Goal: Task Accomplishment & Management: Complete application form

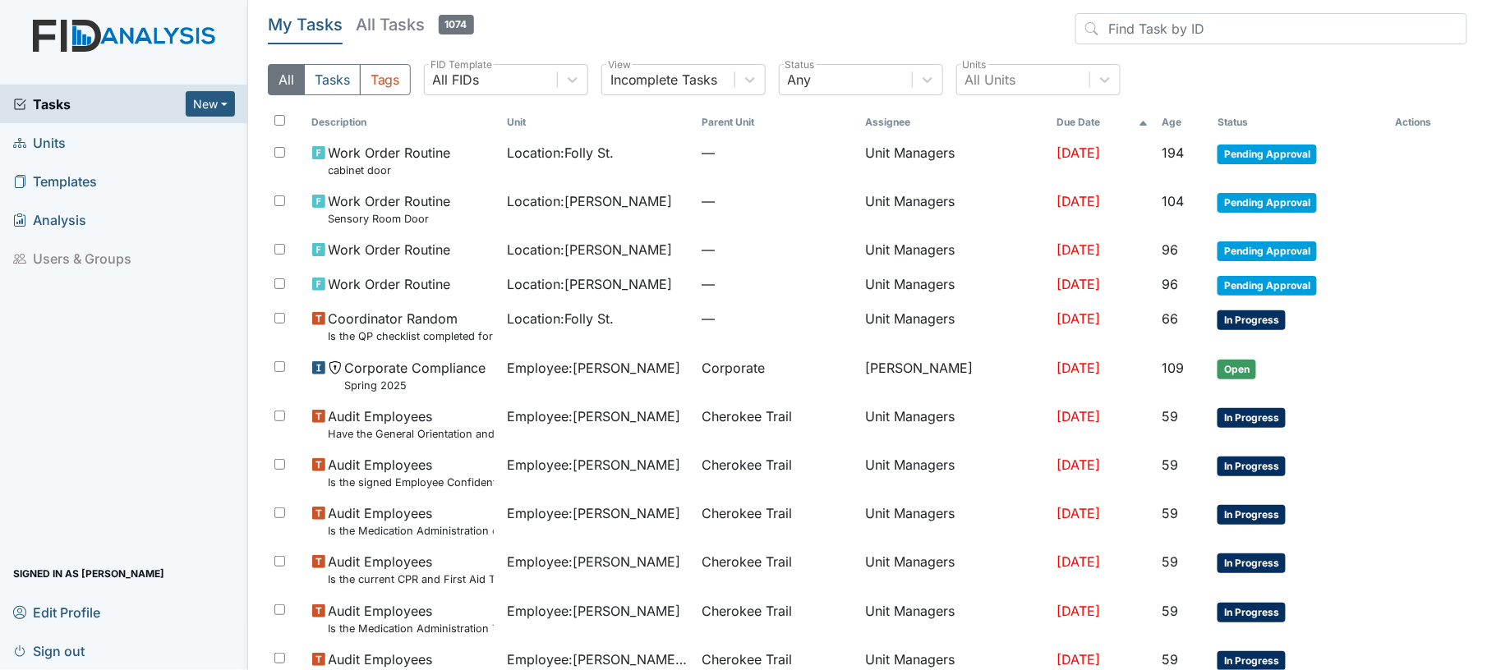
click at [162, 145] on link "Units" at bounding box center [124, 142] width 248 height 39
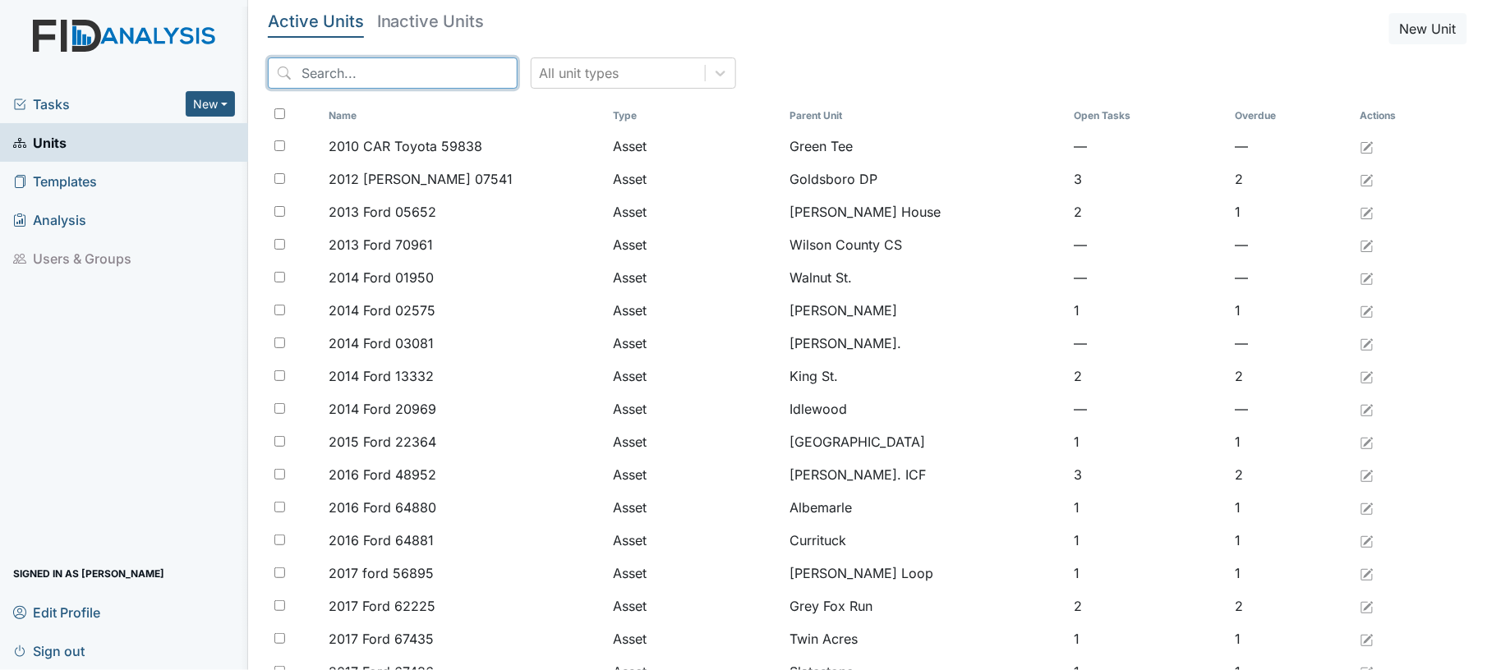
click at [378, 76] on input "search" at bounding box center [393, 73] width 250 height 31
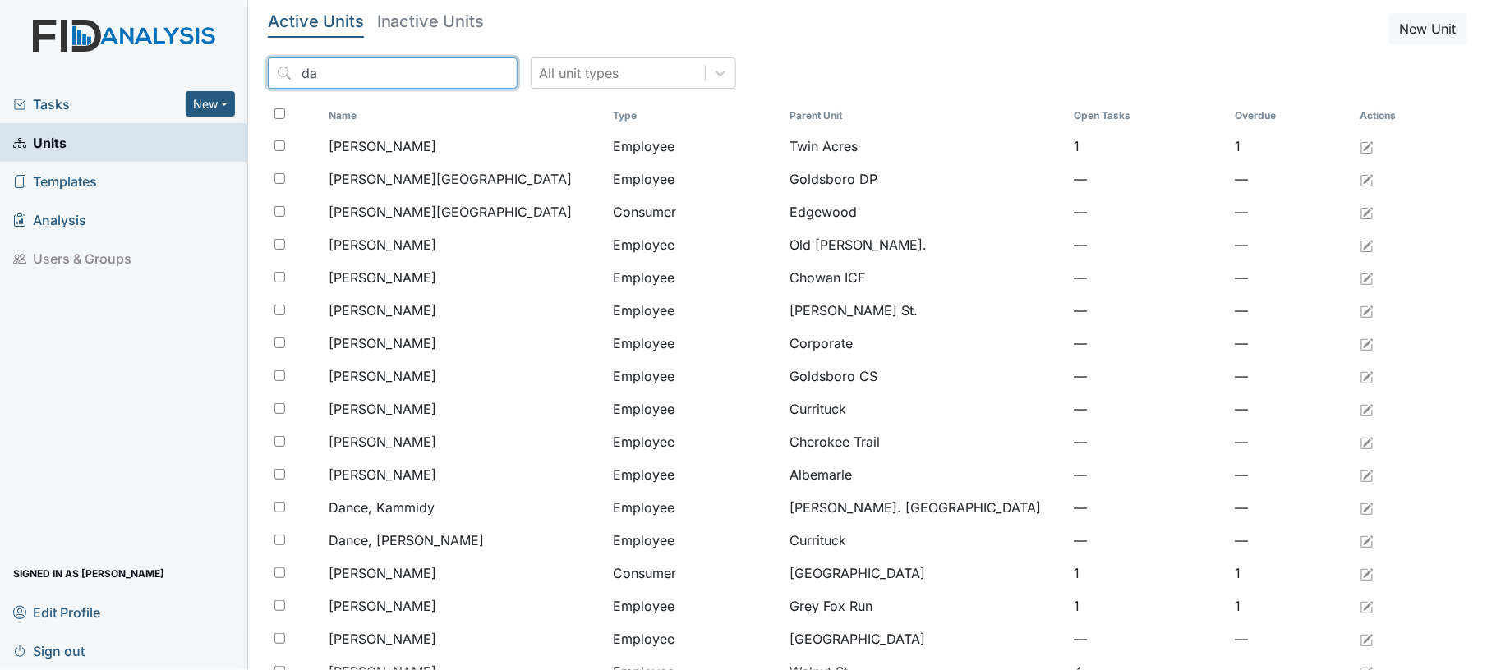
type input "d"
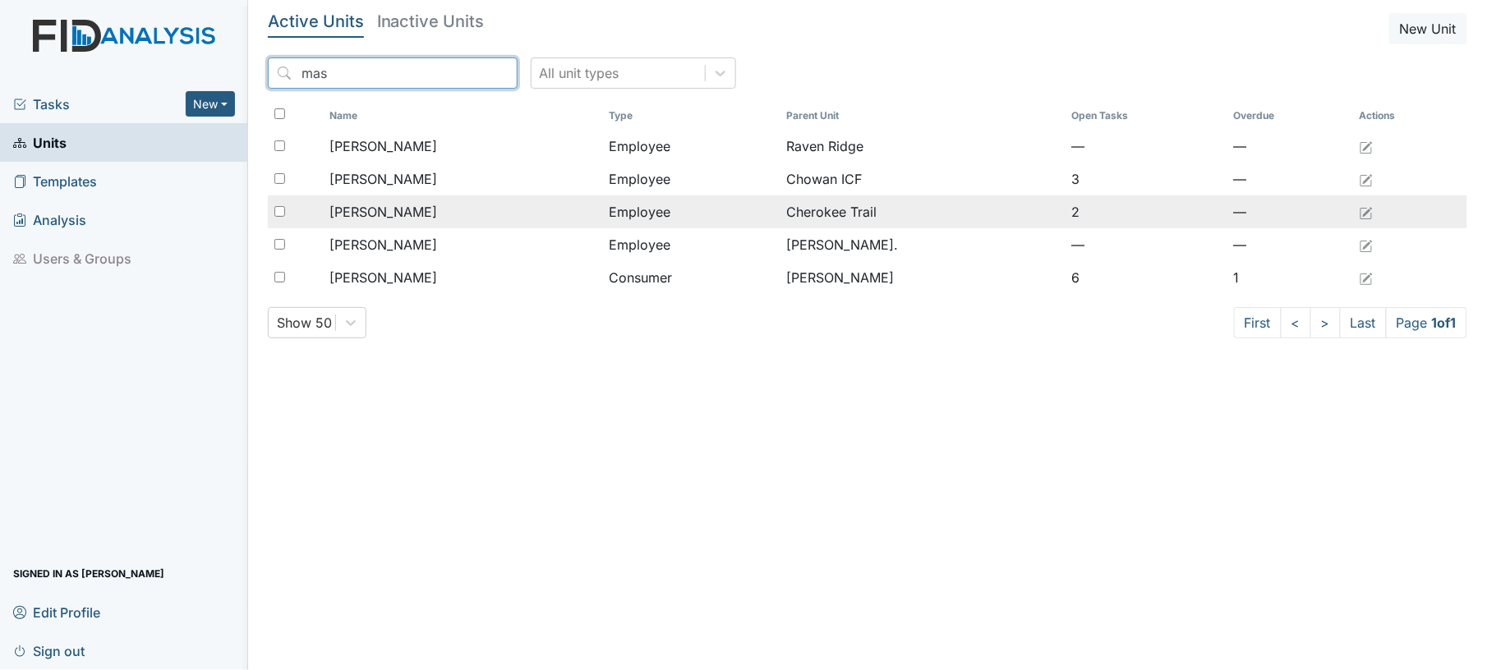
type input "mas"
click at [438, 218] on div "[PERSON_NAME]" at bounding box center [462, 212] width 267 height 20
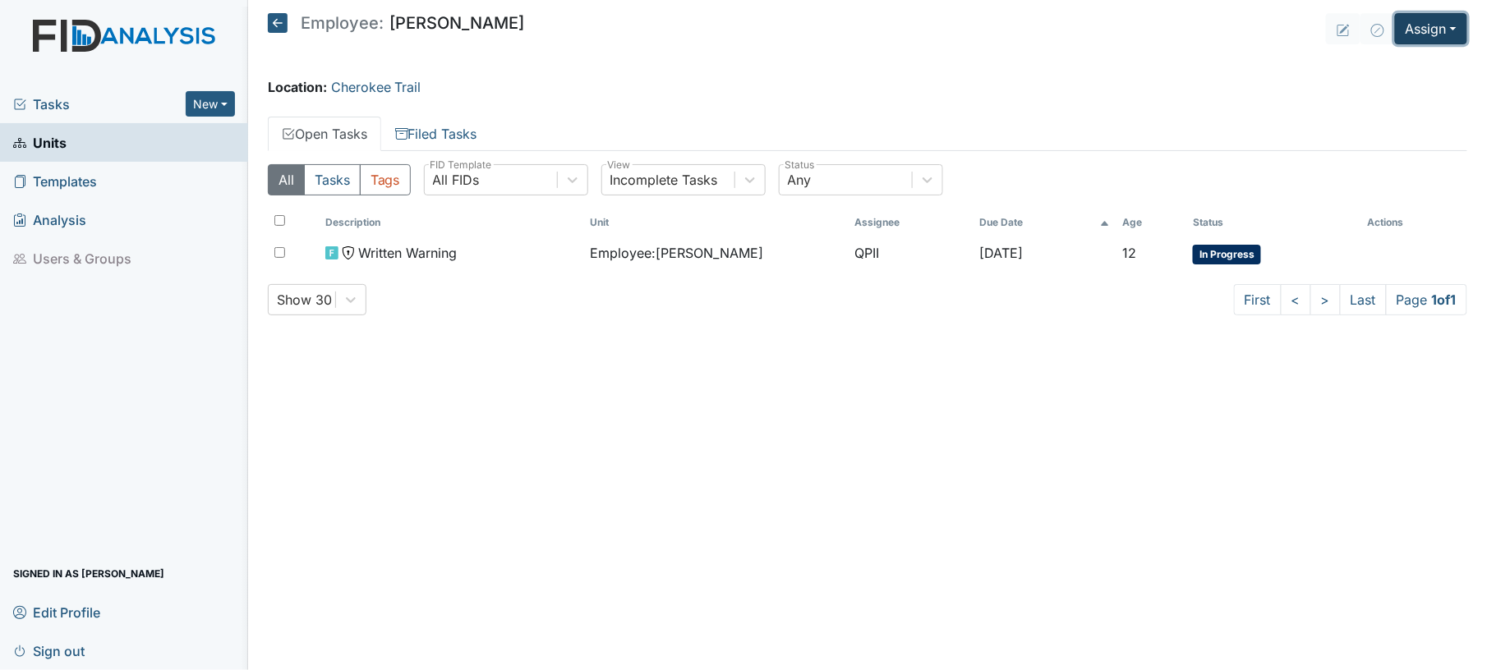
click at [1425, 39] on button "Assign" at bounding box center [1431, 28] width 72 height 31
click at [1401, 72] on link "Assign Form" at bounding box center [1391, 66] width 148 height 26
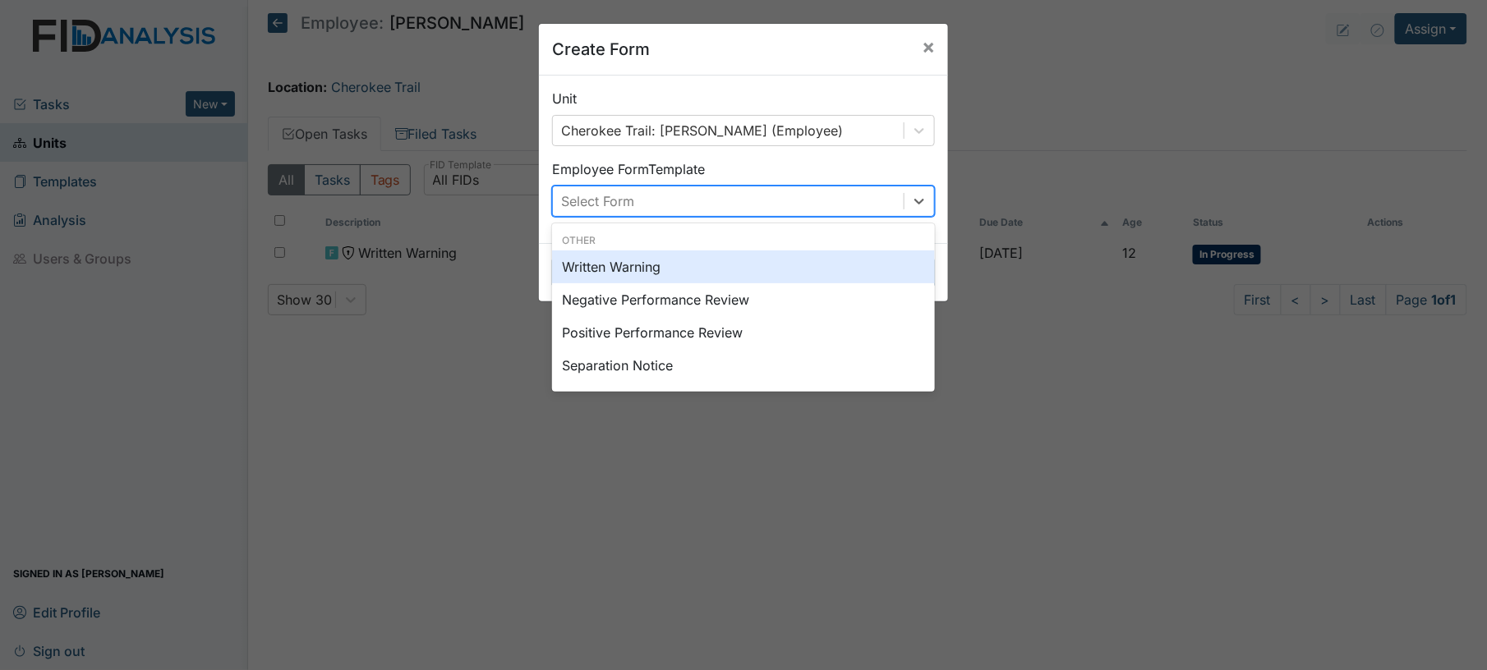
click at [803, 198] on div "Select Form" at bounding box center [728, 201] width 351 height 30
click at [751, 258] on div "Written Warning" at bounding box center [743, 267] width 383 height 33
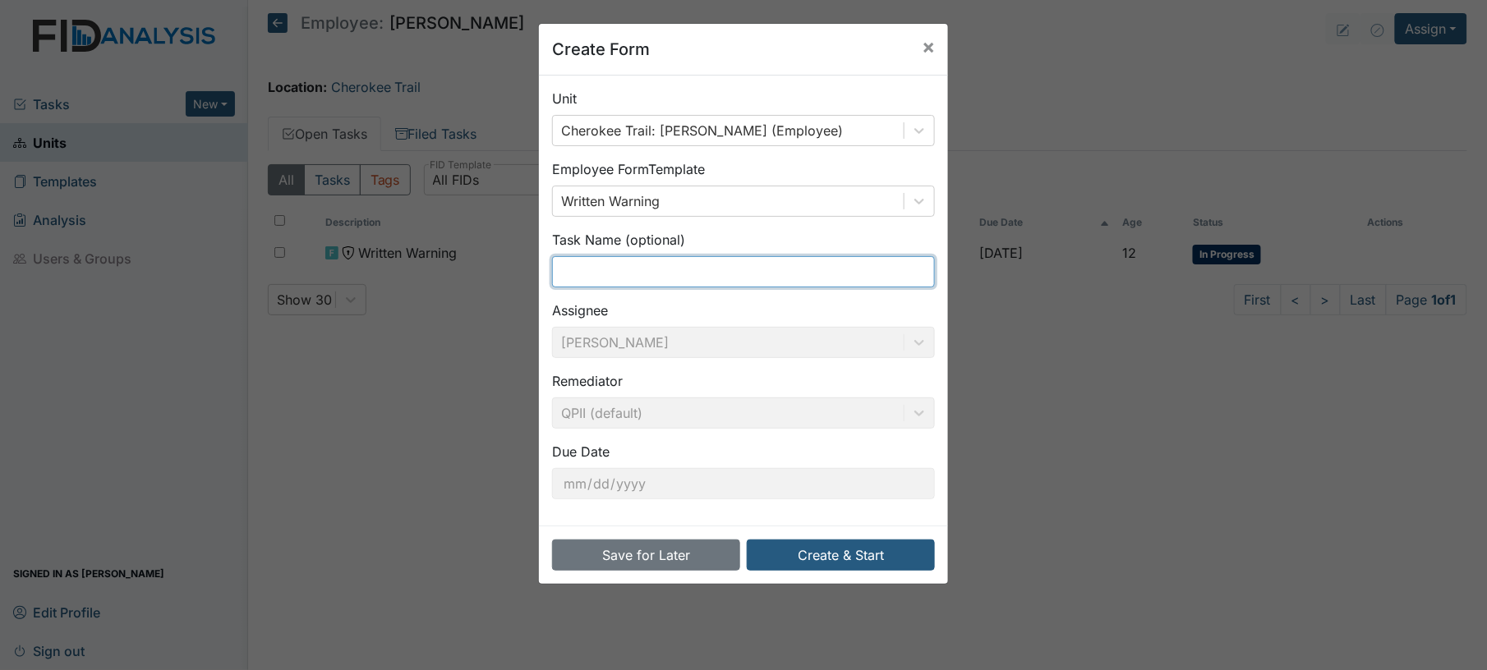
click at [751, 258] on input "text" at bounding box center [743, 271] width 383 height 31
type input "8/15 incident 8/16 write"
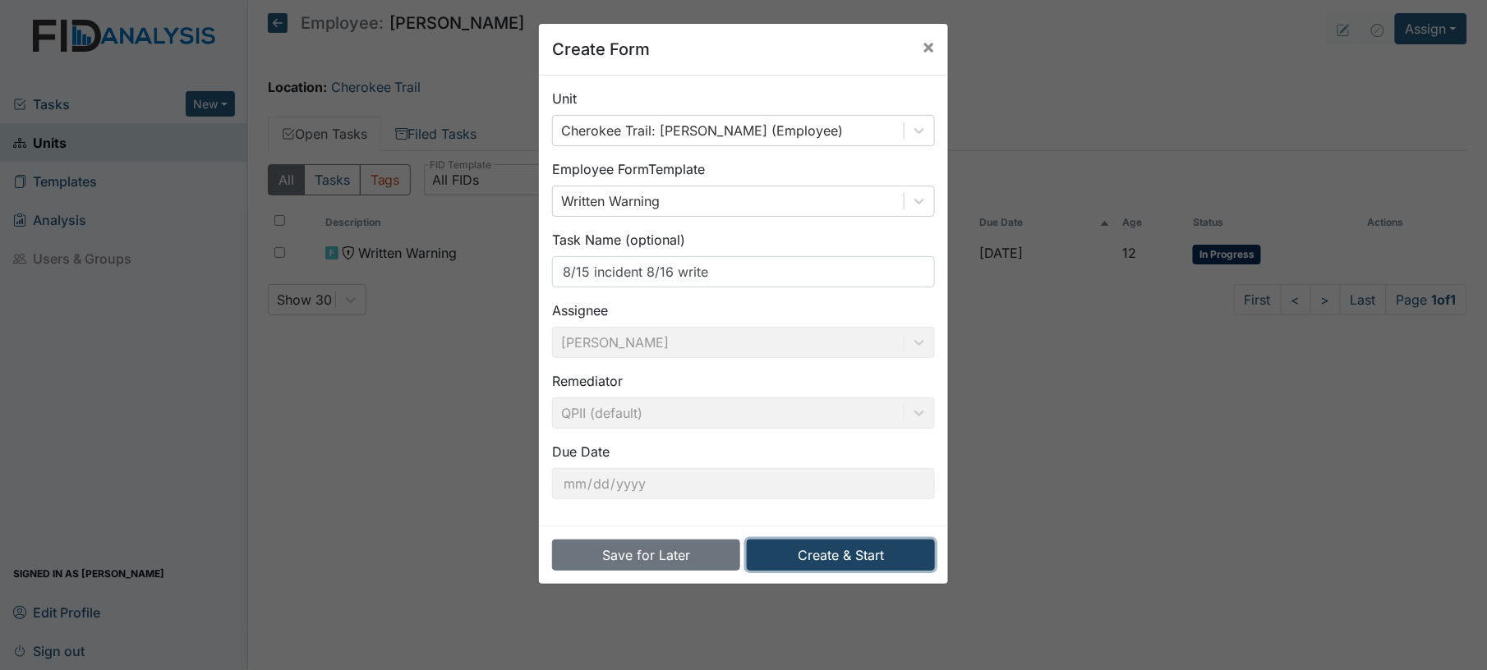
click at [848, 555] on button "Create & Start" at bounding box center [841, 555] width 188 height 31
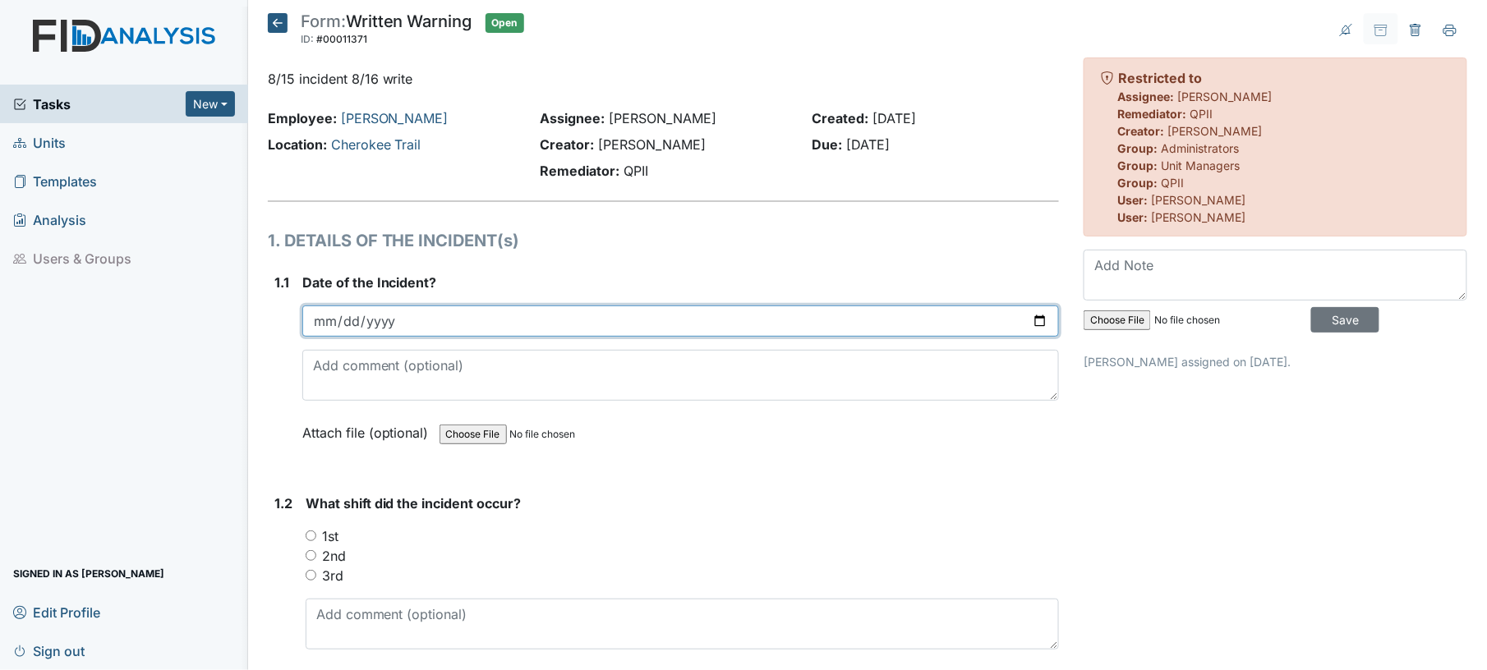
click at [1033, 319] on input "date" at bounding box center [680, 321] width 757 height 31
type input "2025-08-15"
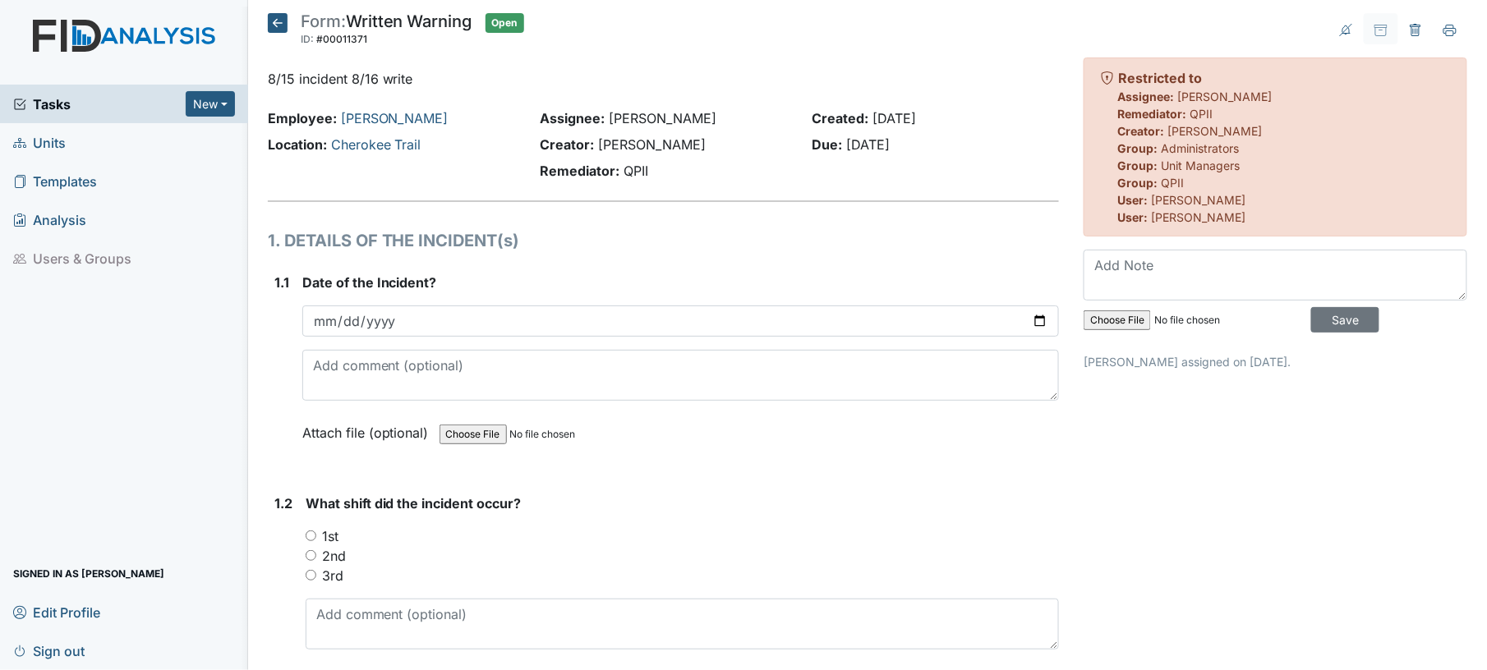
click at [885, 464] on form "Date of the Incident? 2025-08-15 Attach file (optional) You can upload .pdf, .t…" at bounding box center [680, 370] width 757 height 195
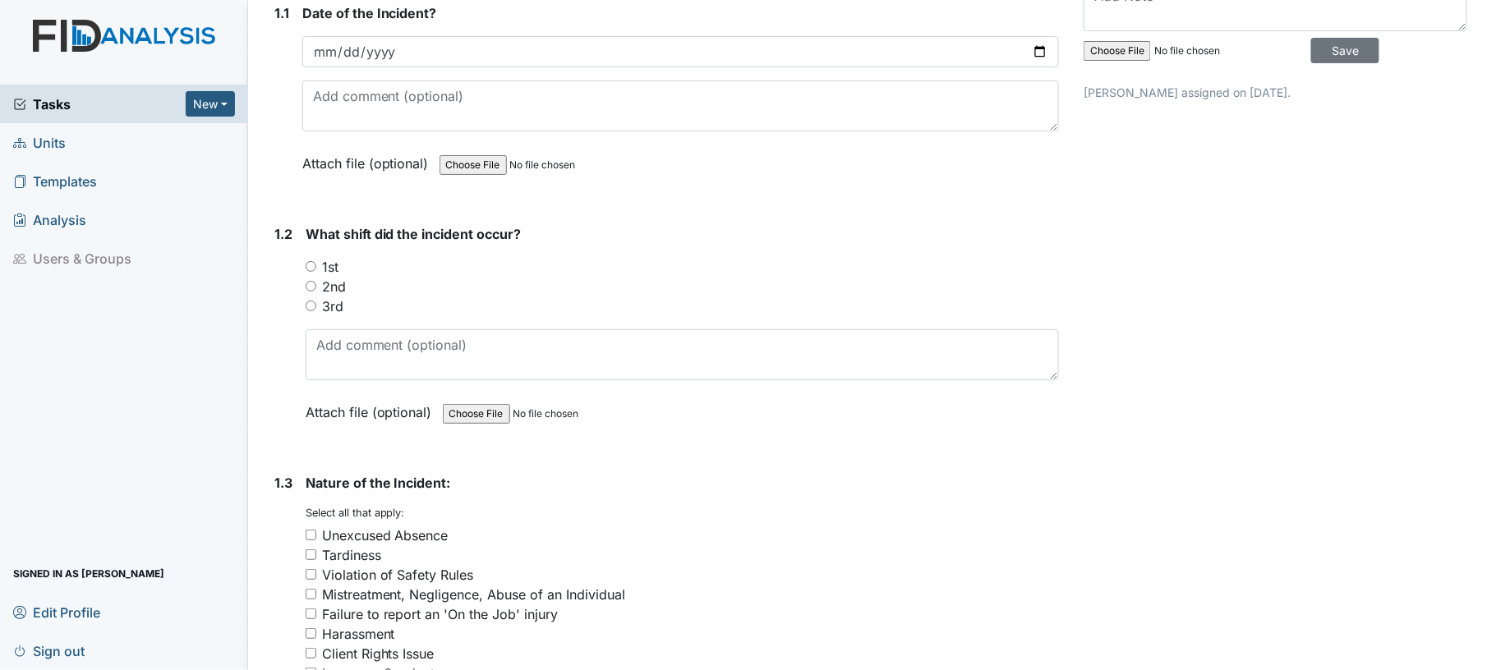
scroll to position [274, 0]
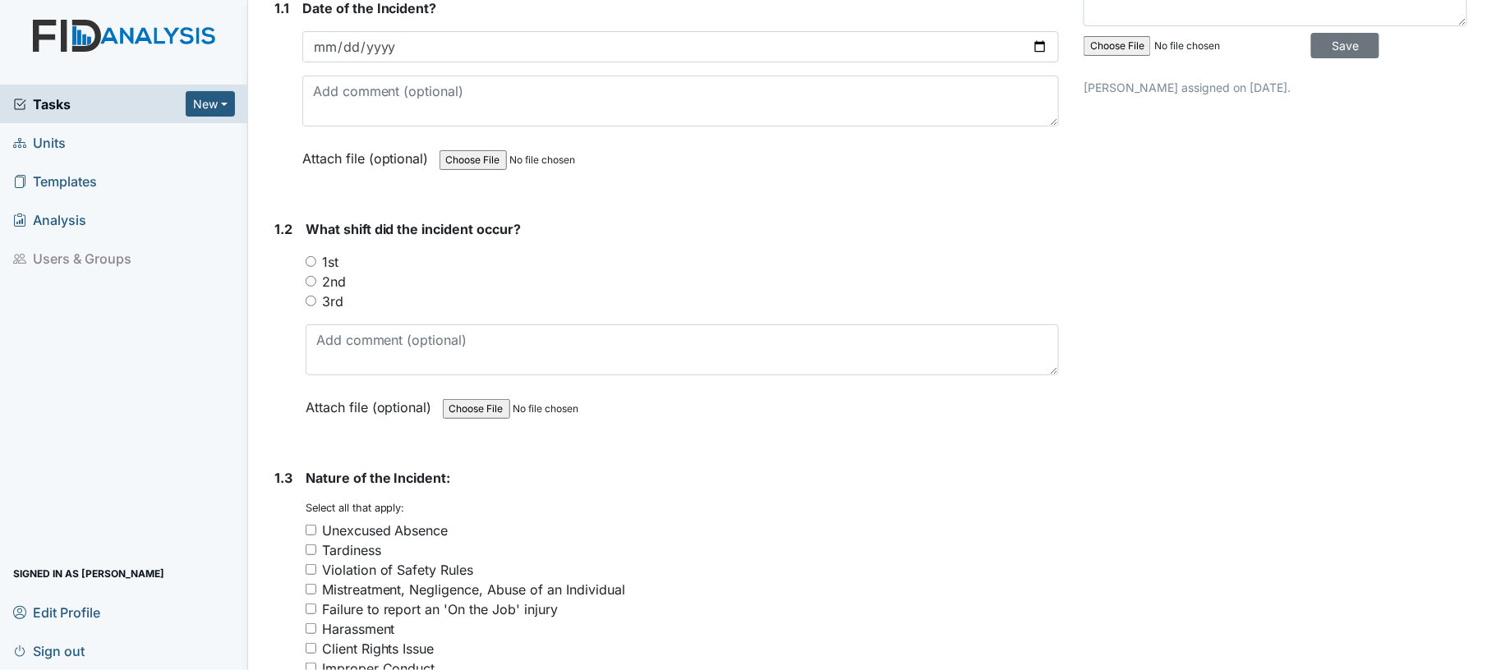
click at [310, 281] on input "2nd" at bounding box center [311, 281] width 11 height 11
radio input "true"
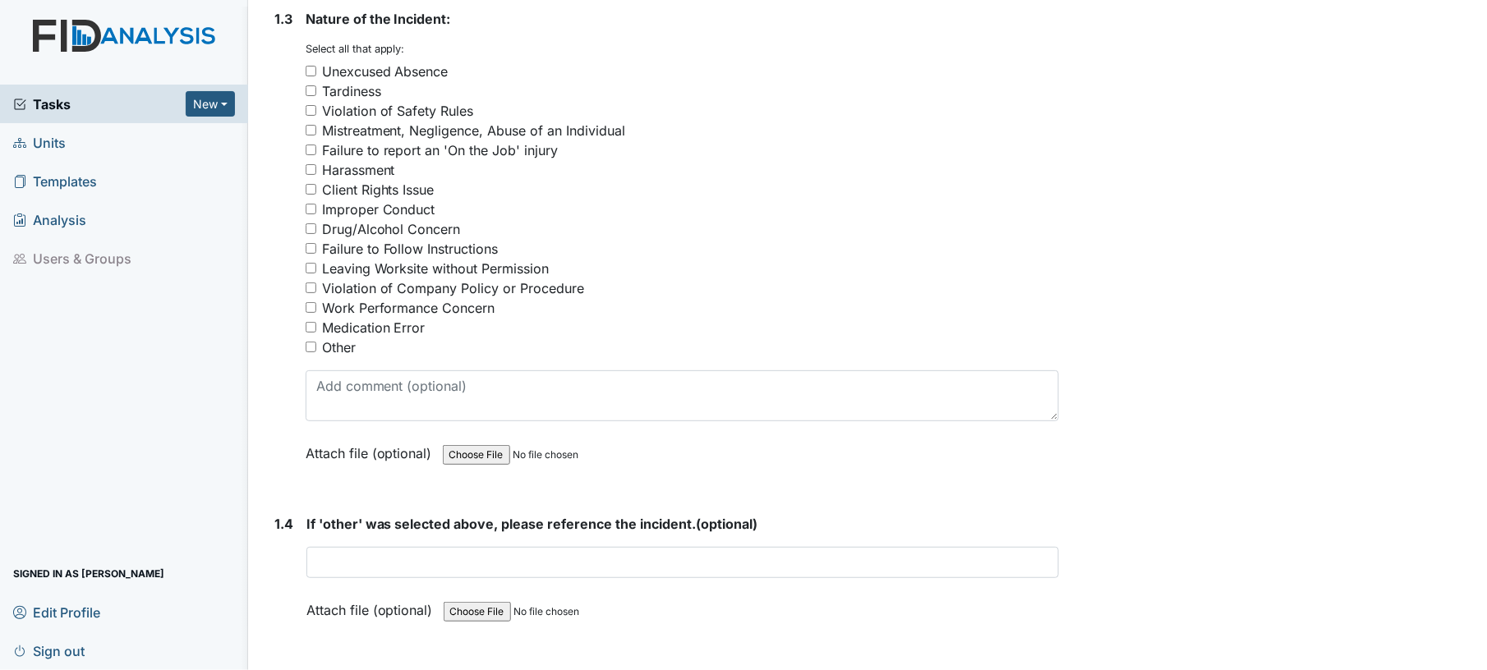
scroll to position [789, 0]
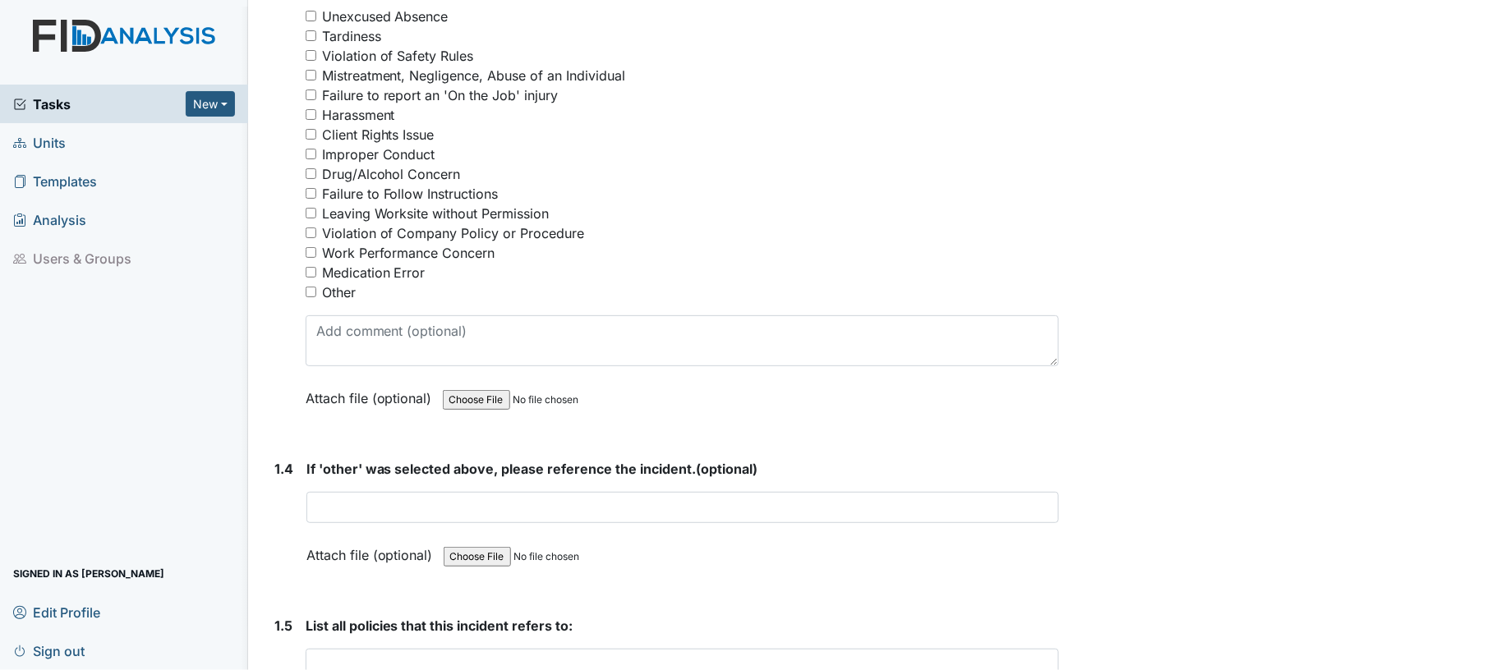
click at [311, 255] on input "Work Performance Concern" at bounding box center [311, 252] width 11 height 11
checkbox input "true"
click at [307, 231] on input "Violation of Company Policy or Procedure" at bounding box center [311, 233] width 11 height 11
checkbox input "true"
click at [306, 188] on input "Failure to Follow Instructions" at bounding box center [311, 193] width 11 height 11
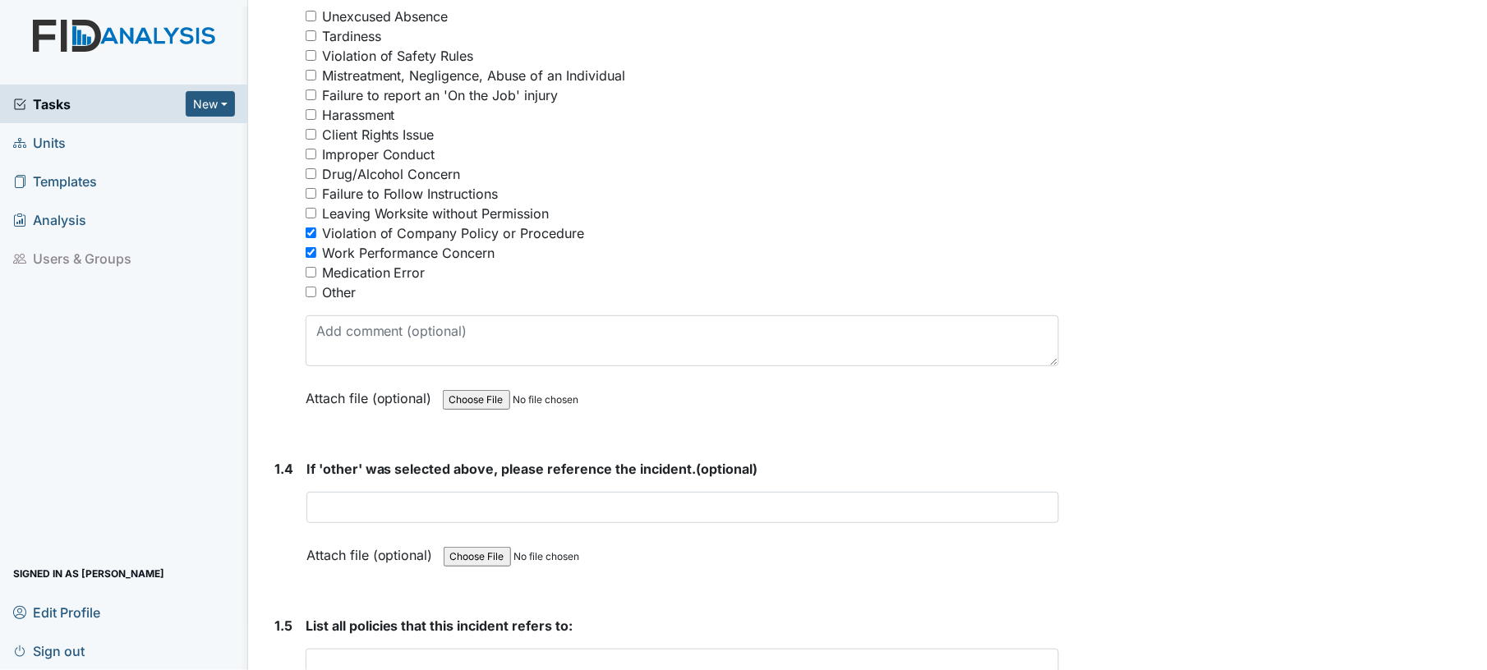
checkbox input "true"
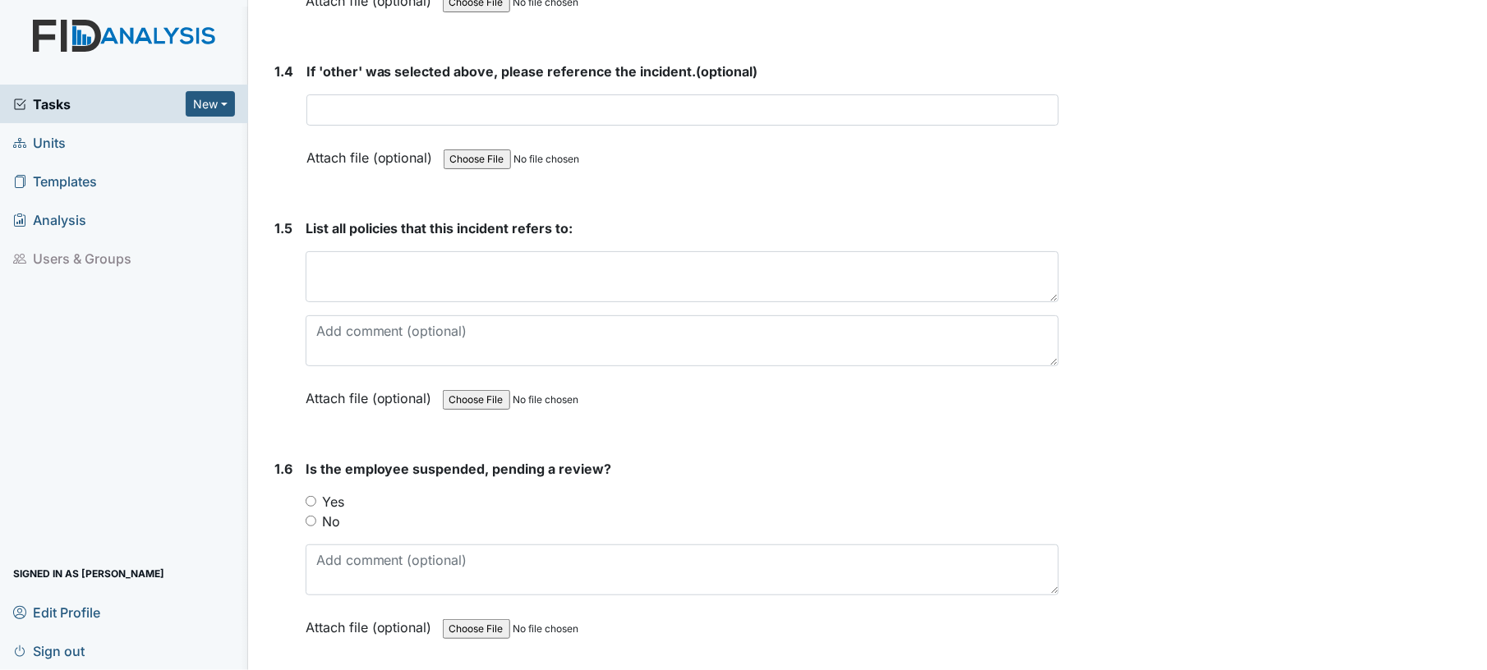
scroll to position [1217, 0]
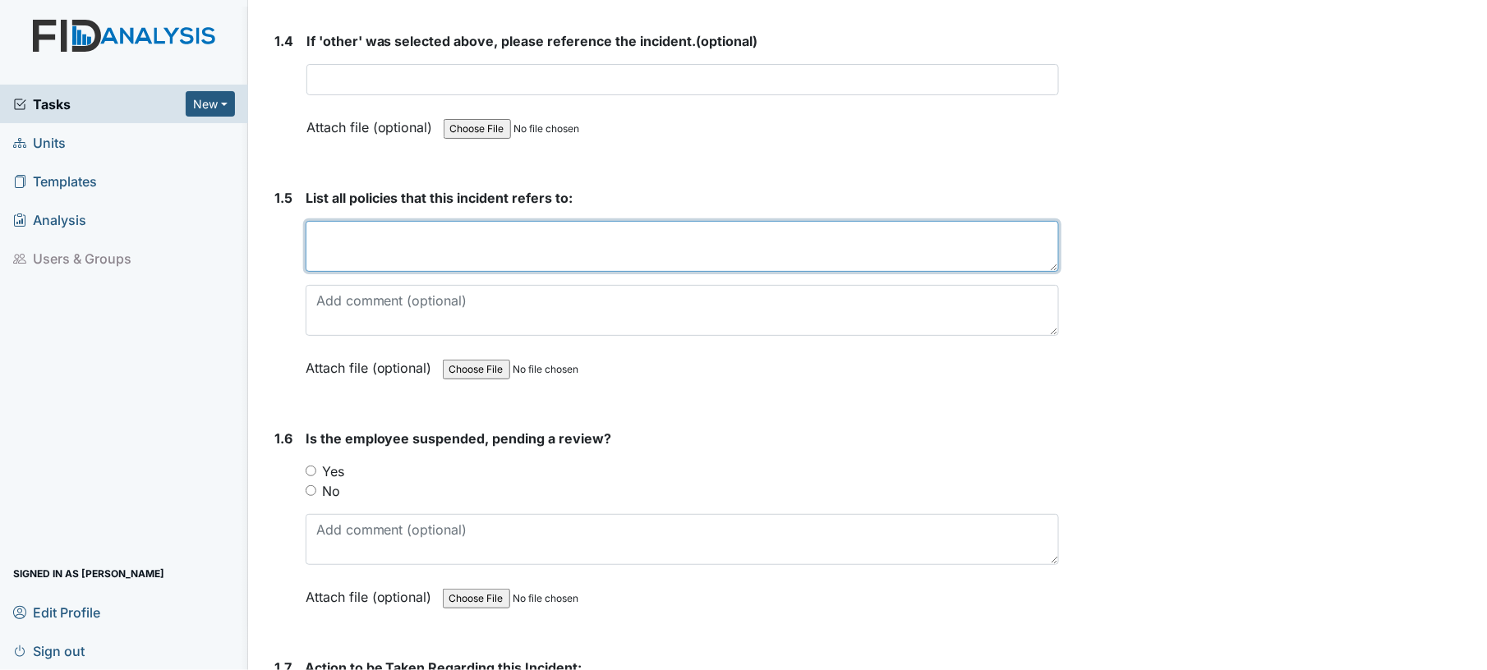
click at [807, 248] on textarea at bounding box center [683, 246] width 754 height 51
type textarea "cell phone"
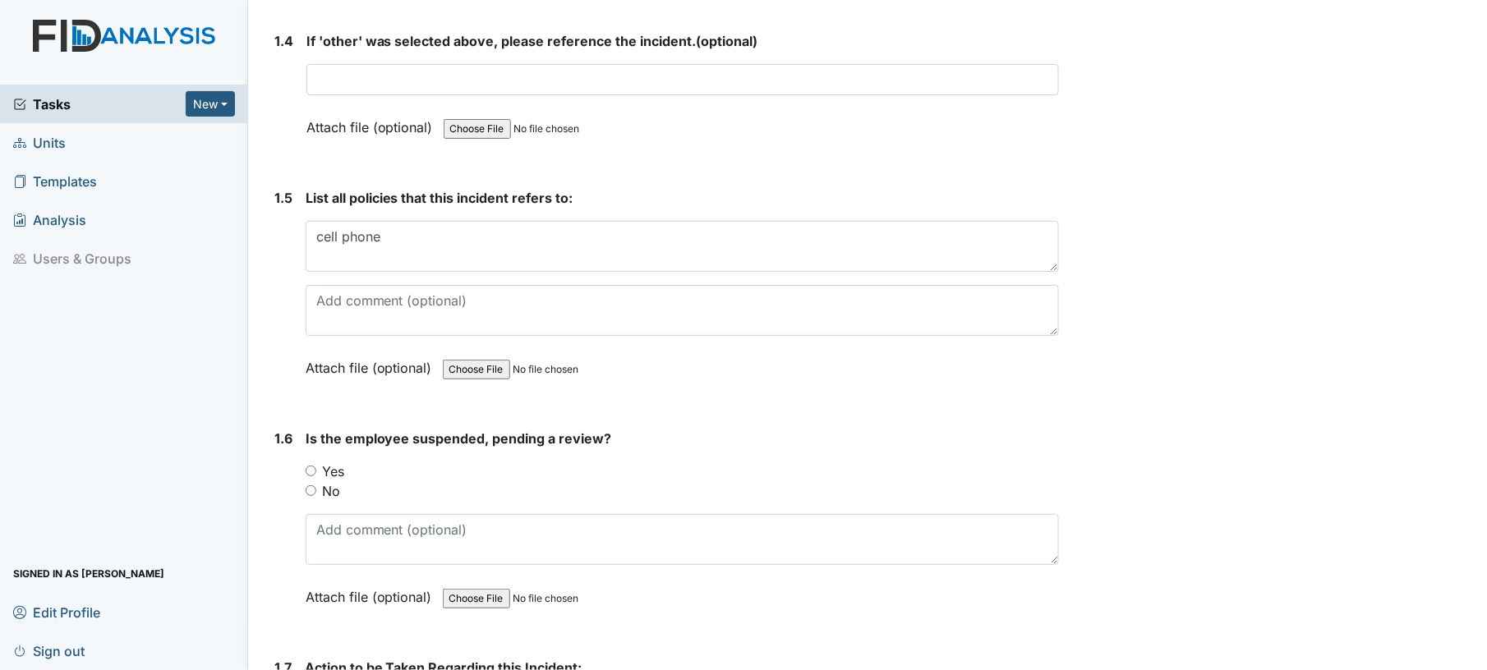
click at [311, 490] on input "No" at bounding box center [311, 491] width 11 height 11
radio input "true"
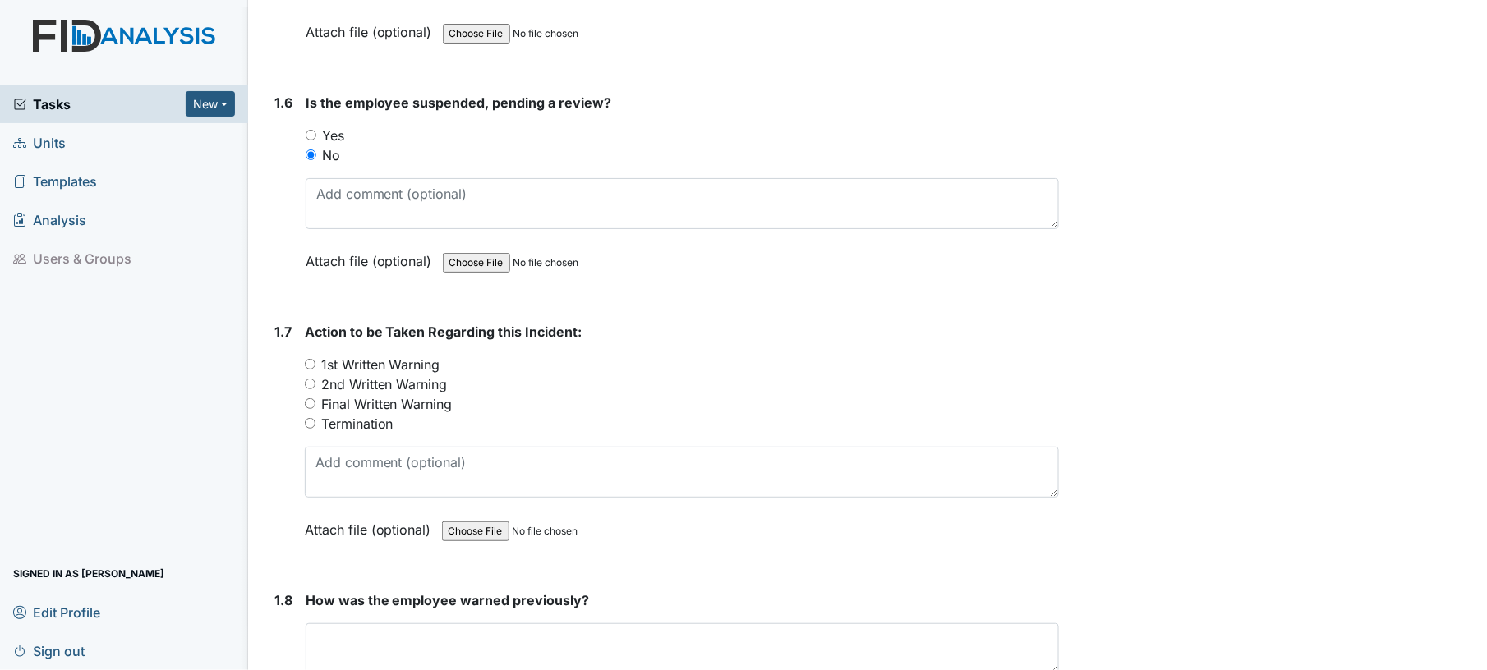
scroll to position [1595, 0]
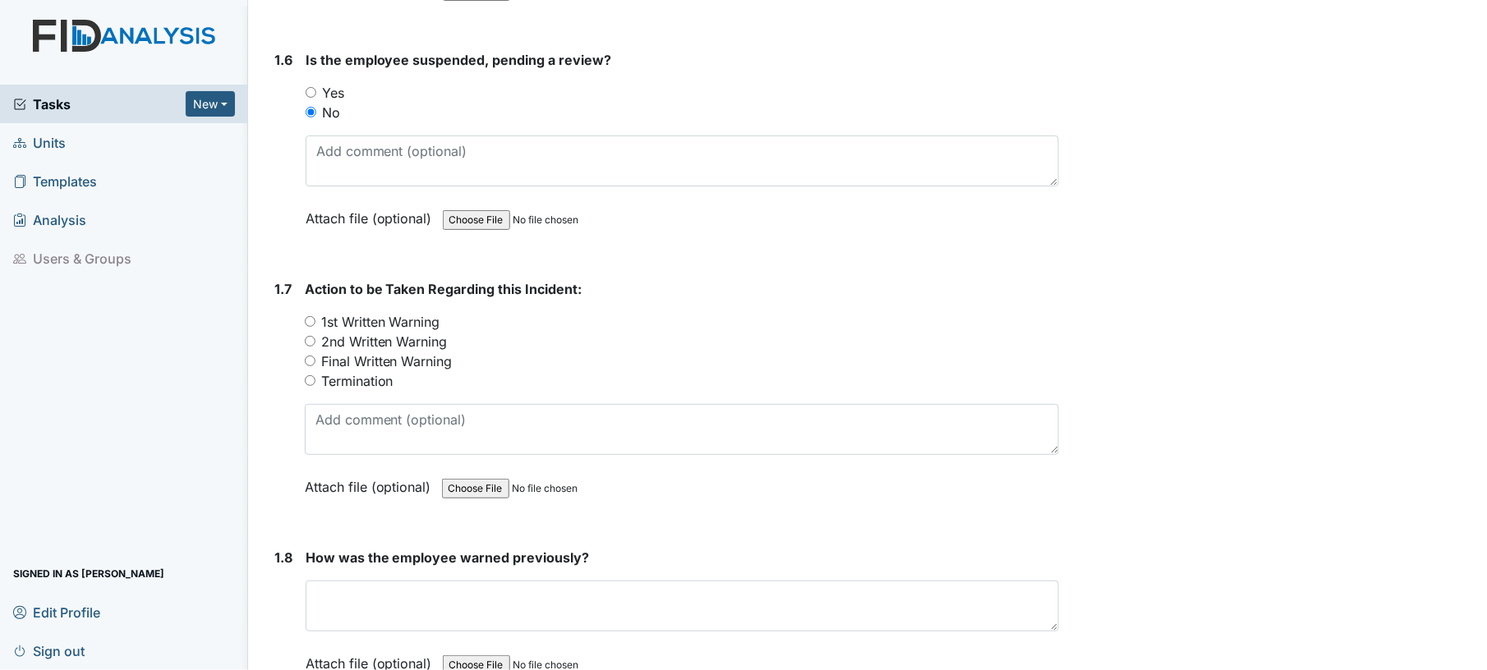
click at [309, 375] on input "Termination" at bounding box center [310, 380] width 11 height 11
radio input "true"
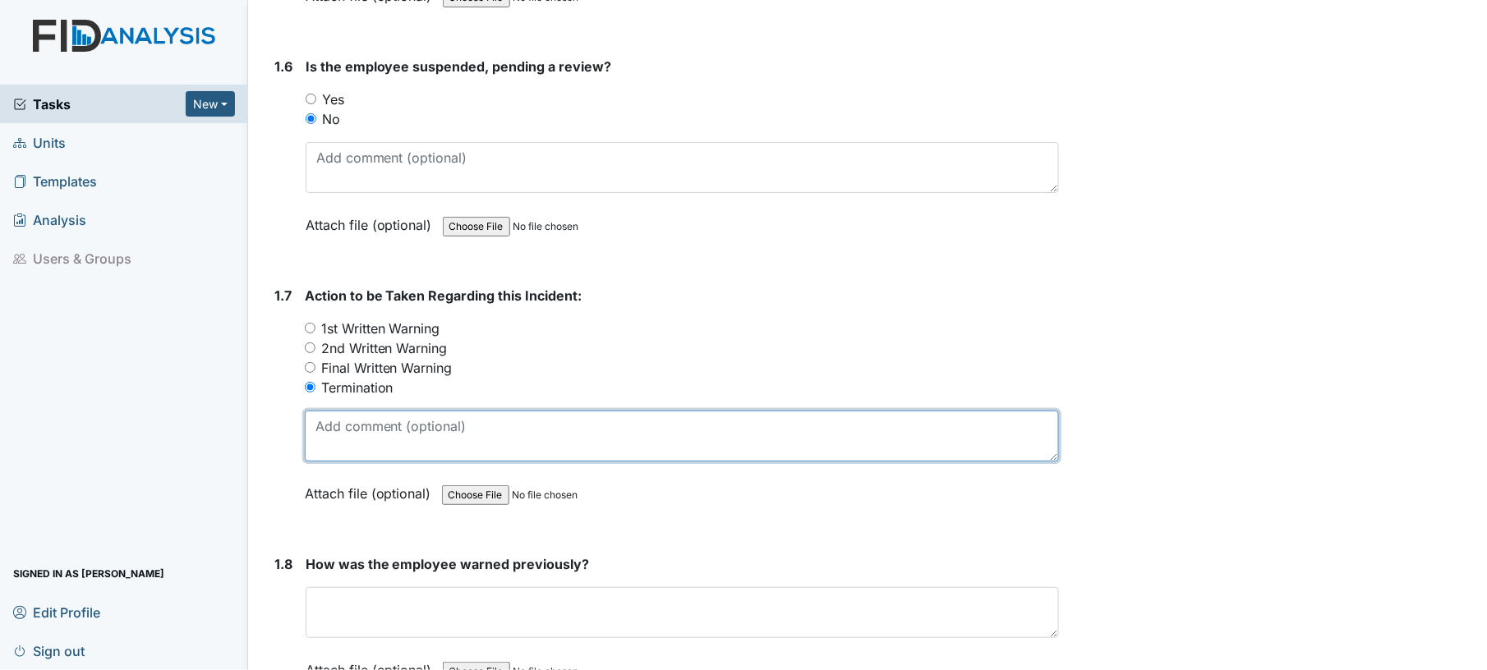
click at [384, 416] on textarea at bounding box center [682, 436] width 755 height 51
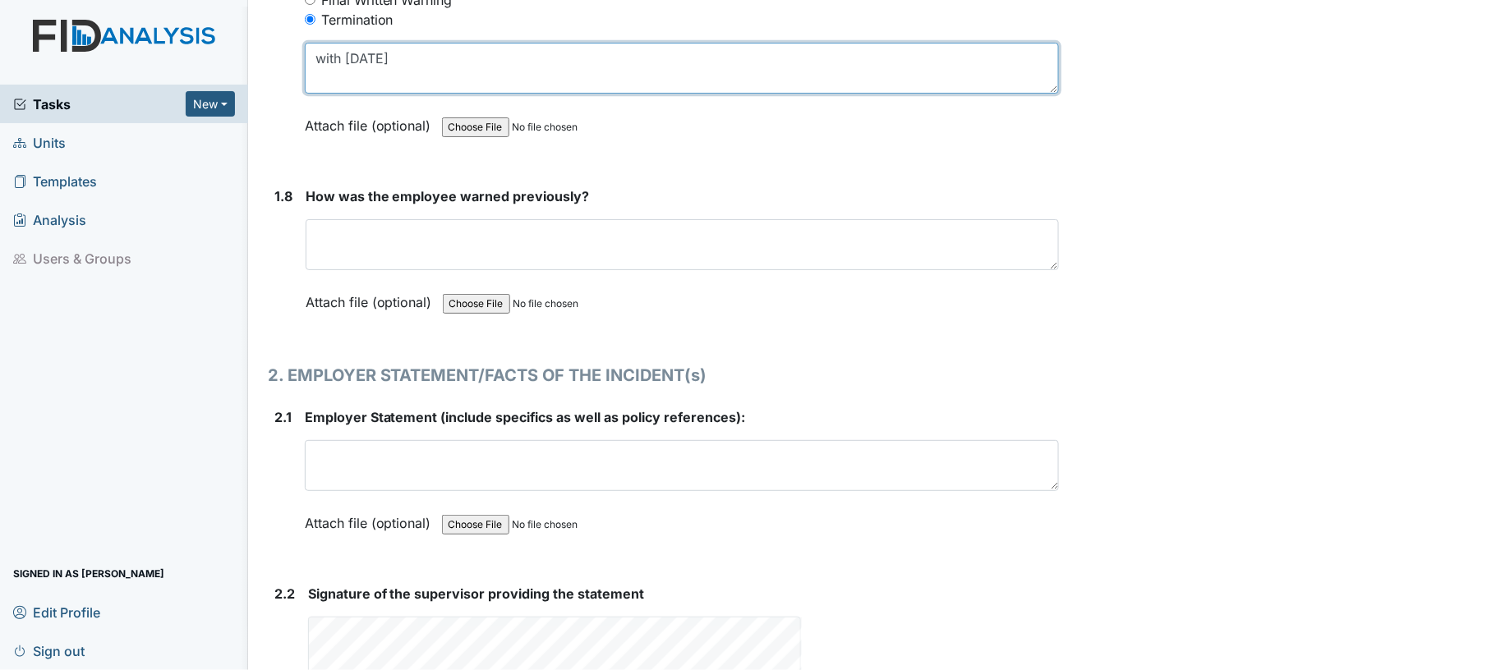
scroll to position [1969, 0]
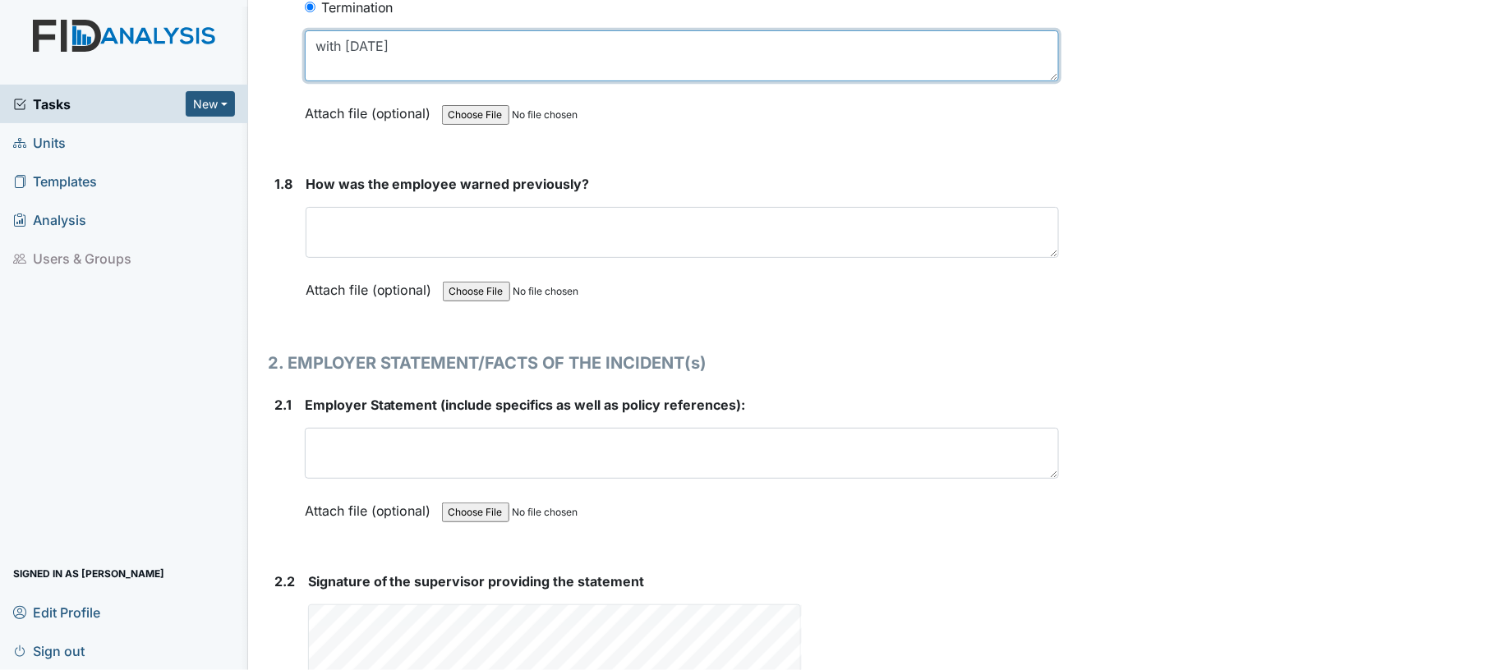
type textarea "with in 90 days"
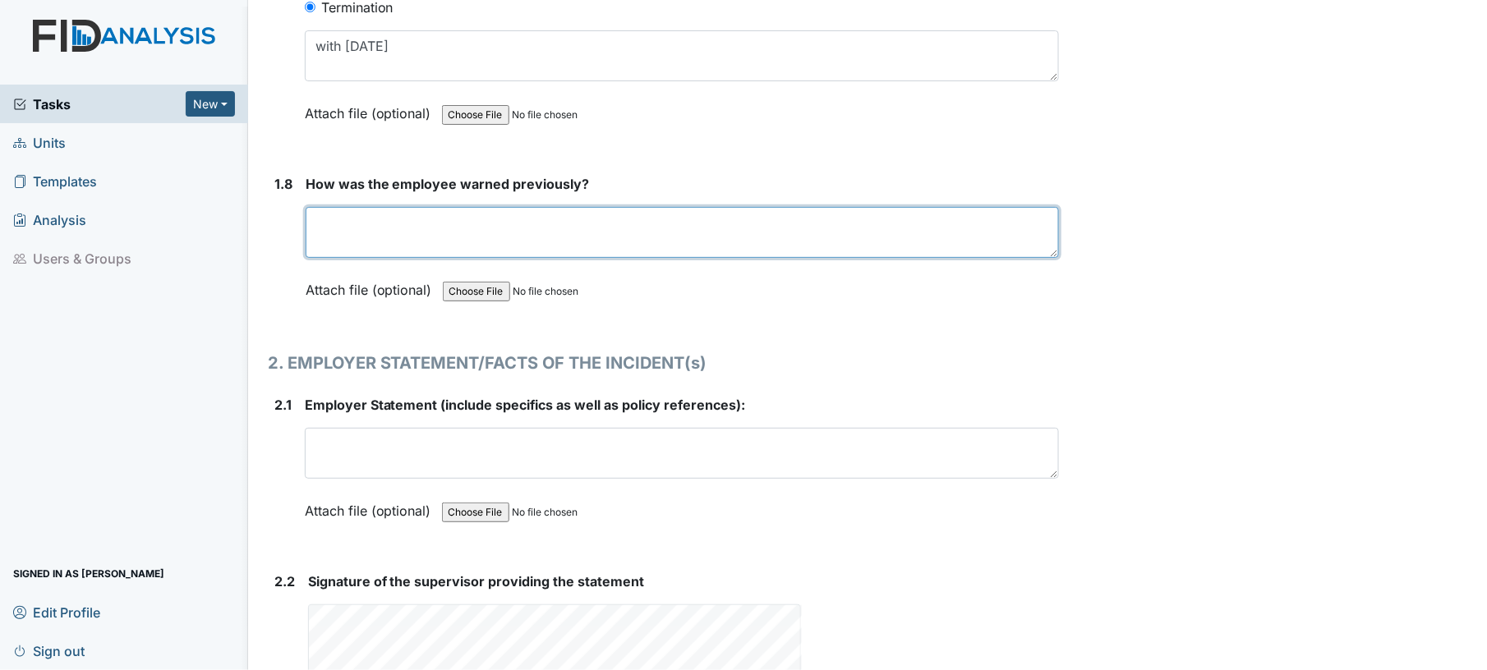
click at [725, 214] on textarea at bounding box center [683, 232] width 754 height 51
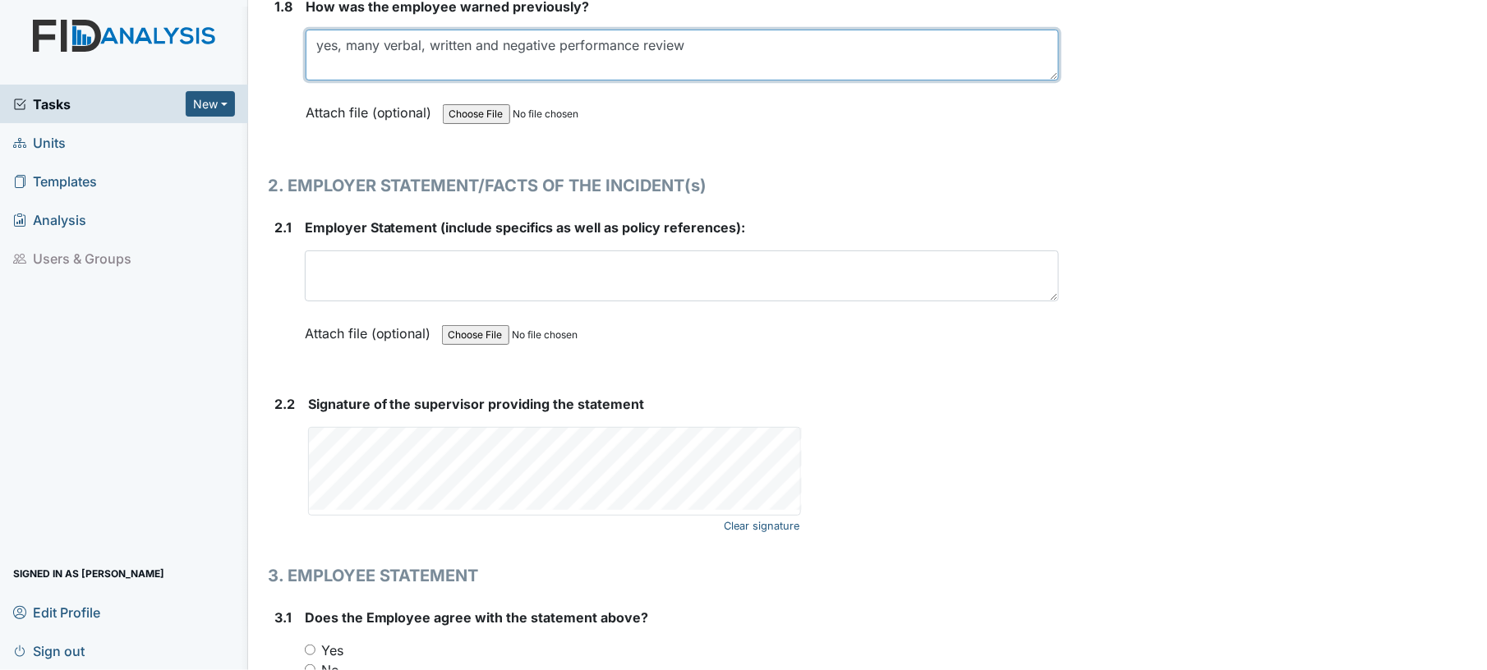
scroll to position [2159, 0]
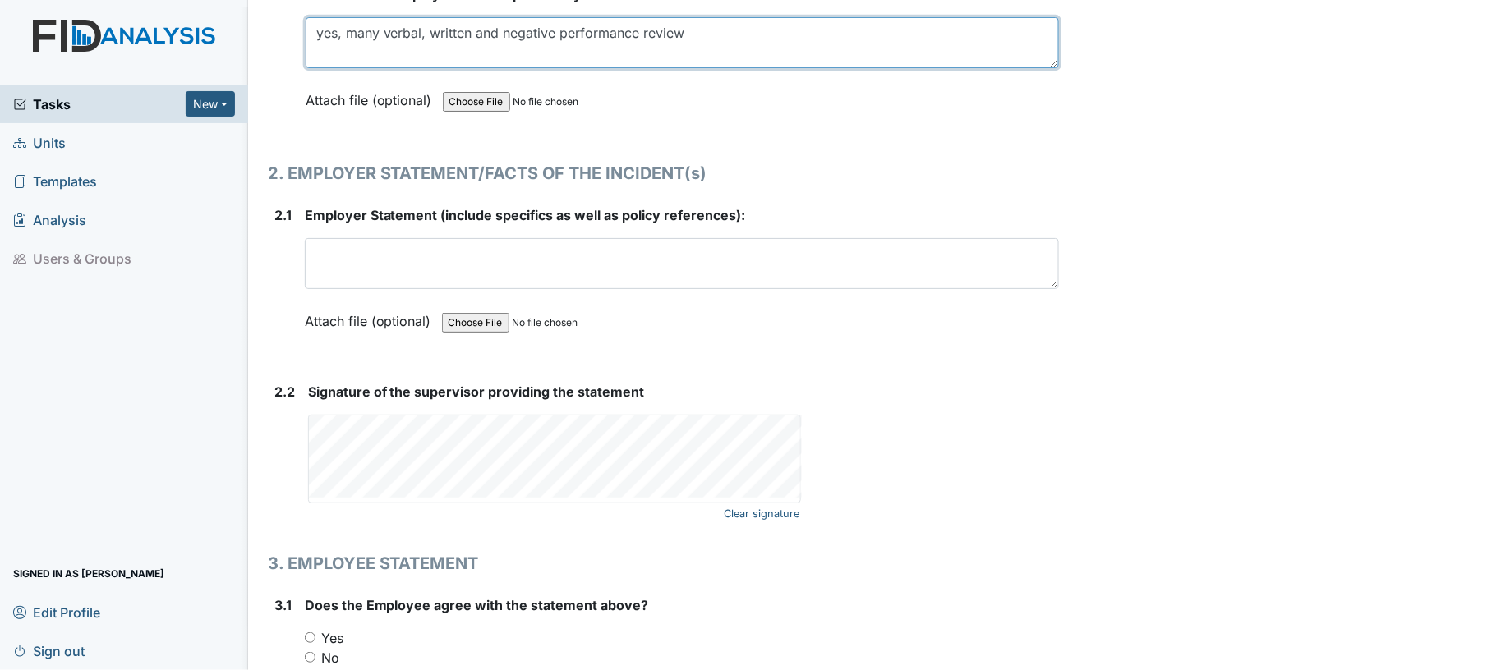
type textarea "yes, many verbal, written and negative performance review"
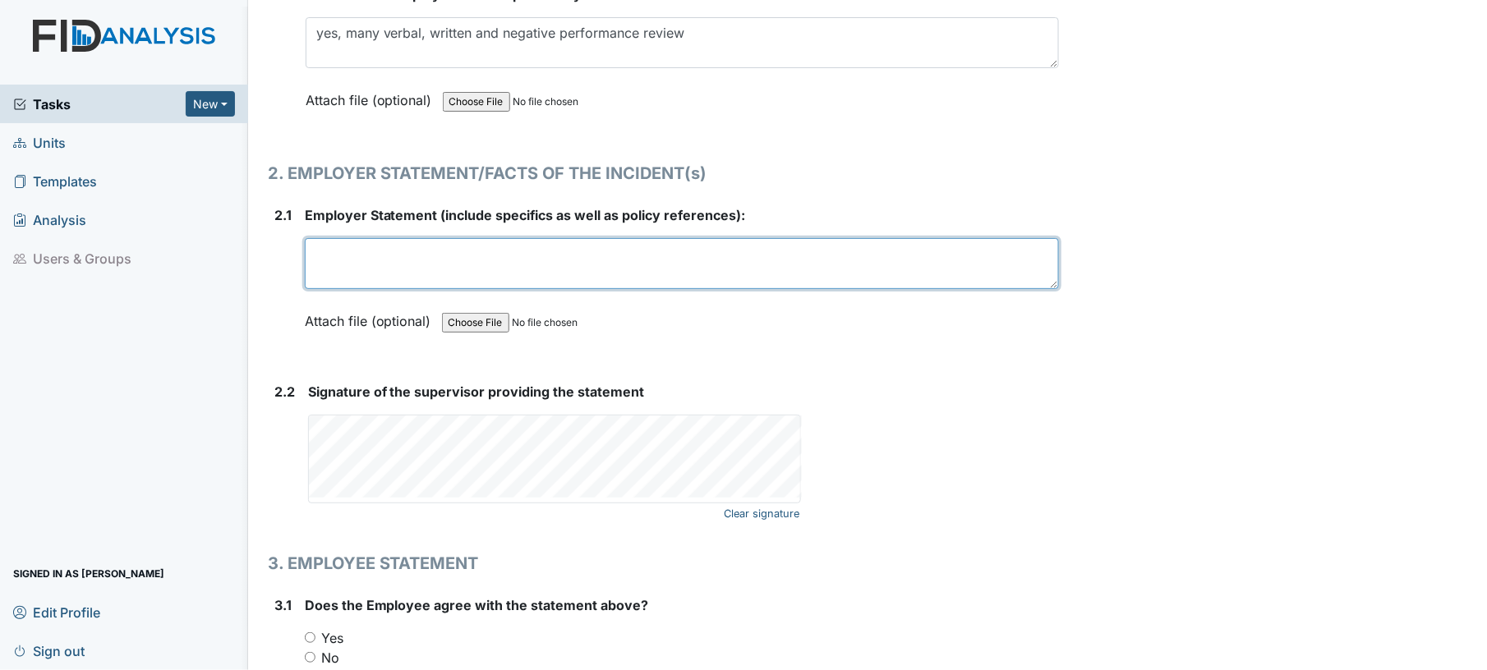
click at [921, 241] on textarea at bounding box center [682, 263] width 755 height 51
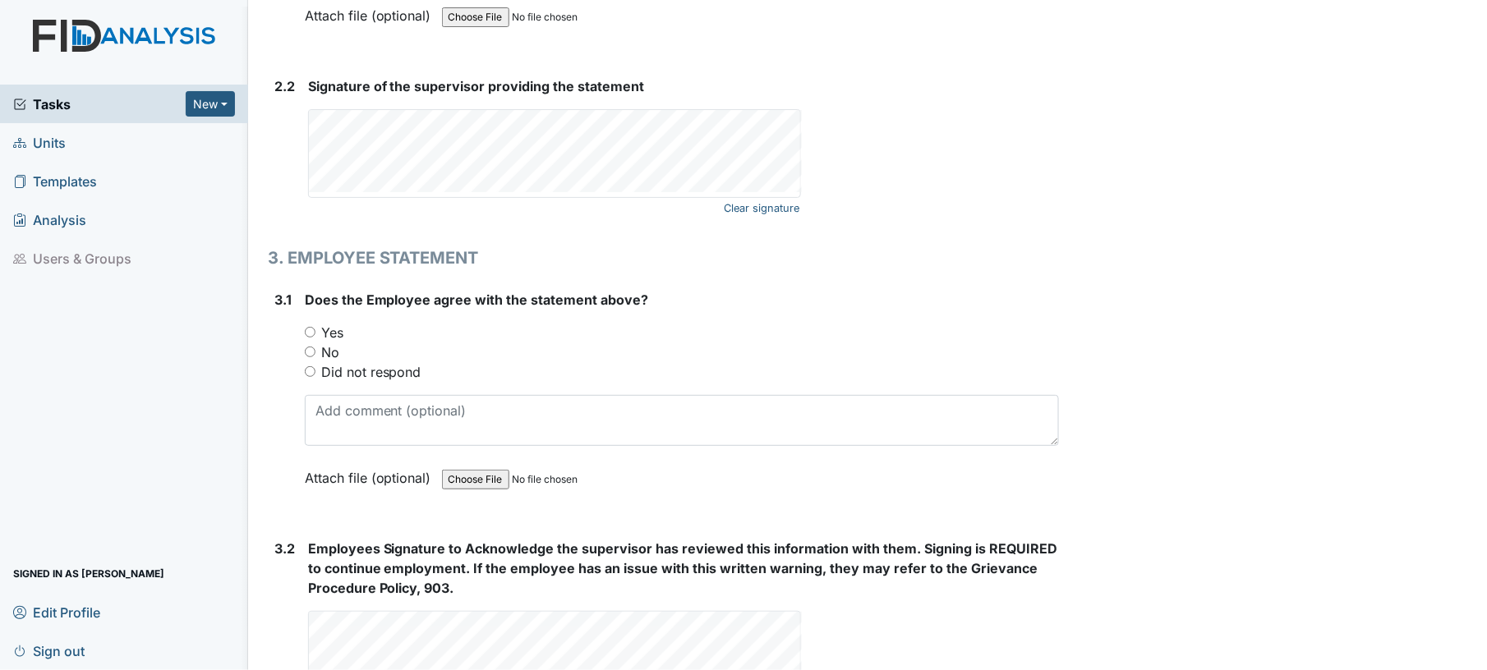
scroll to position [2471, 0]
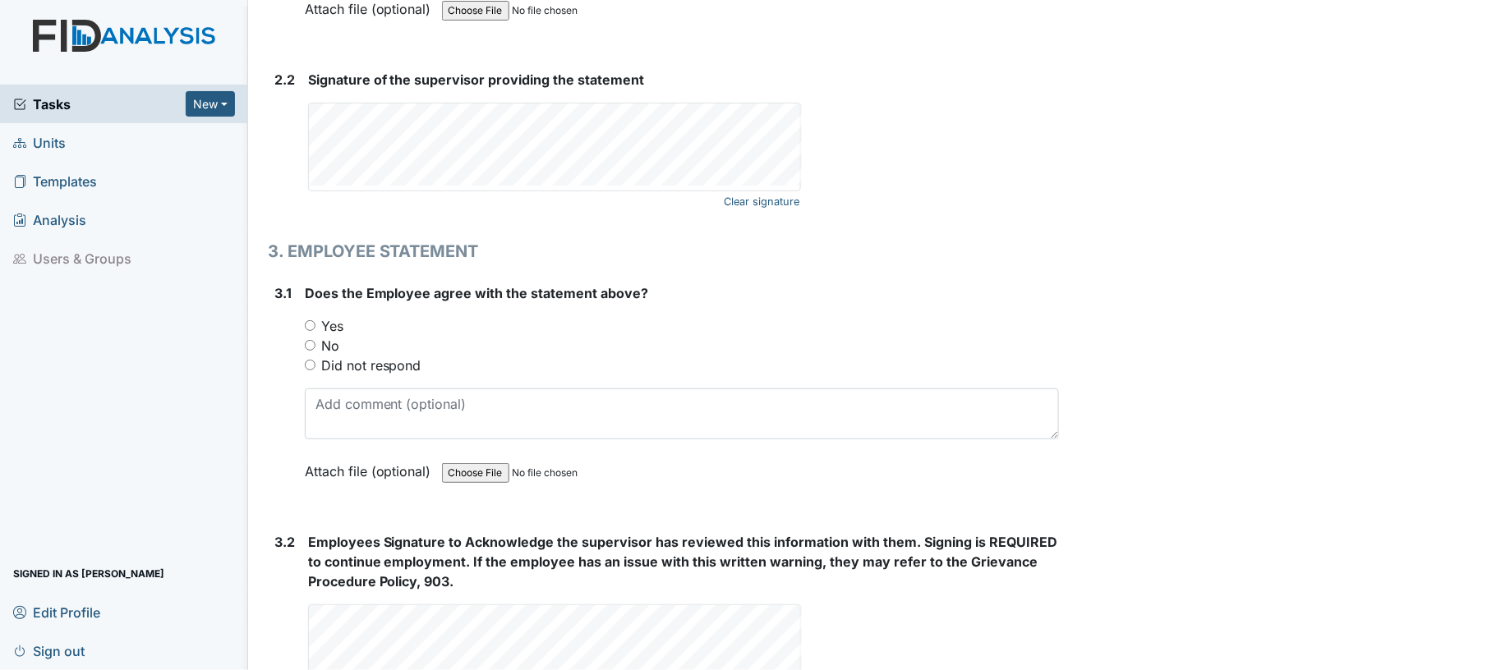
type textarea "client was on camera laying on the couch with shoes off, blanket on and on cell…"
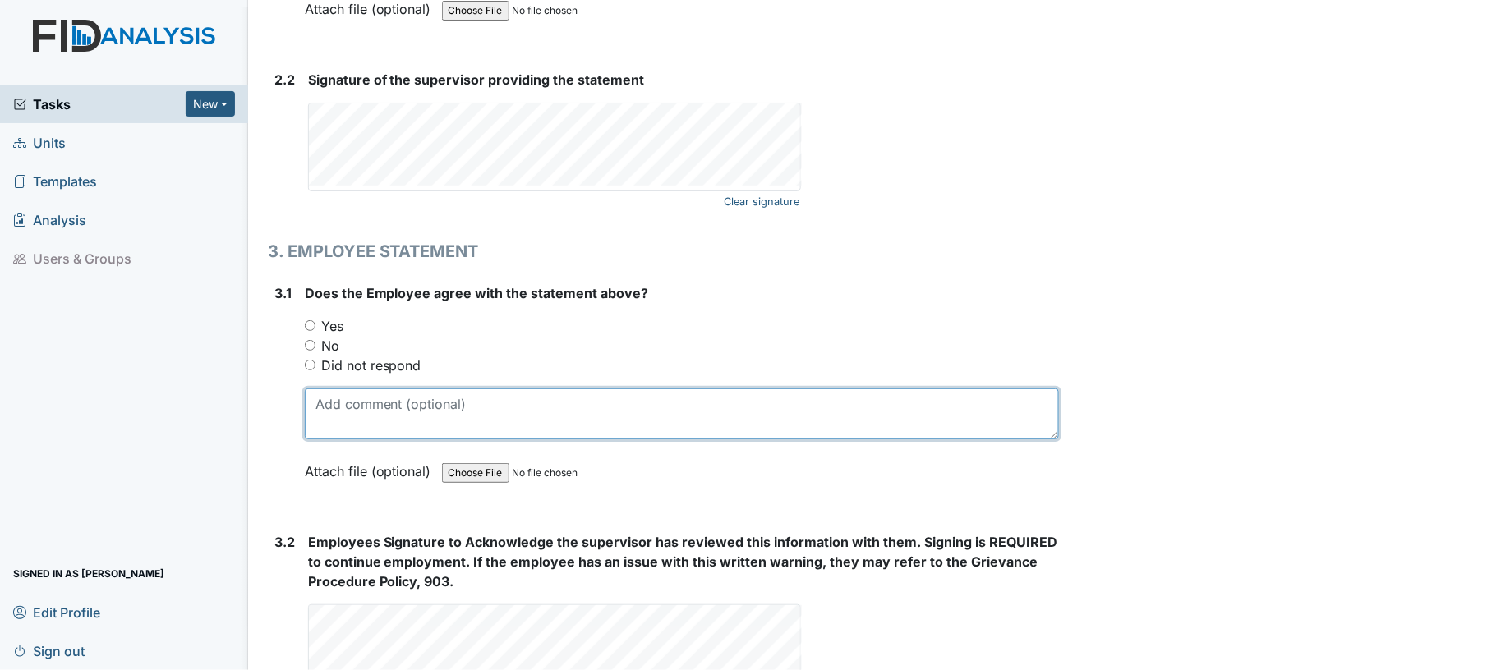
click at [915, 407] on textarea at bounding box center [682, 414] width 755 height 51
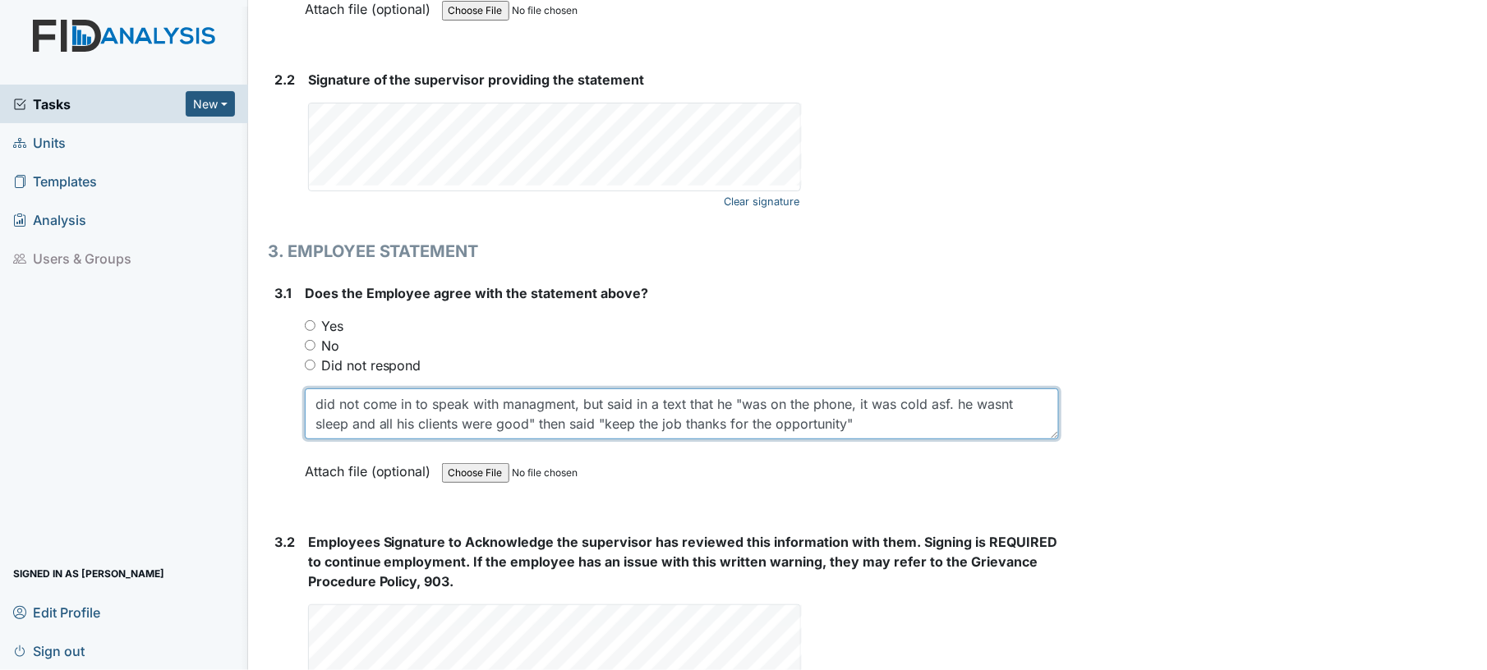
click at [655, 409] on textarea "did not come in to speak with managment, but said in a text that he "was on the…" at bounding box center [682, 414] width 755 height 51
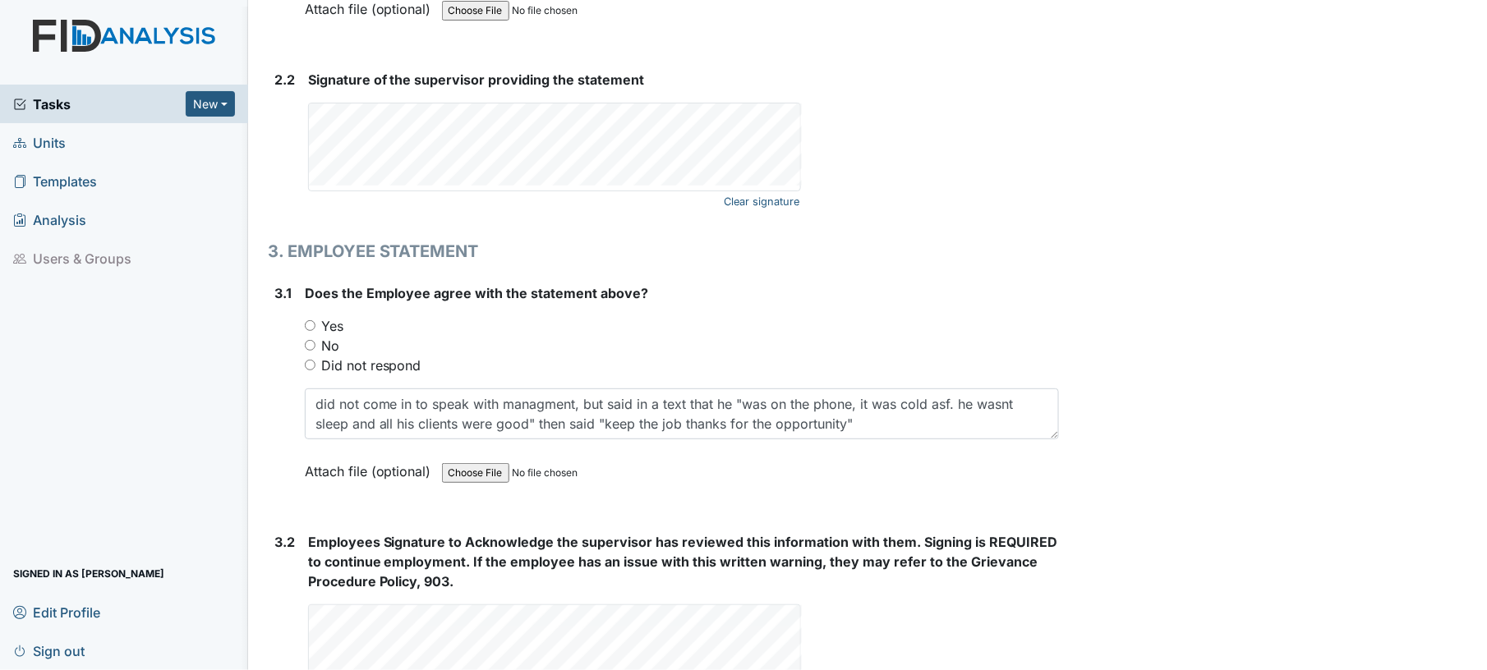
type textarea "did not come in to speak with management, but said in a text that he "was on th…"
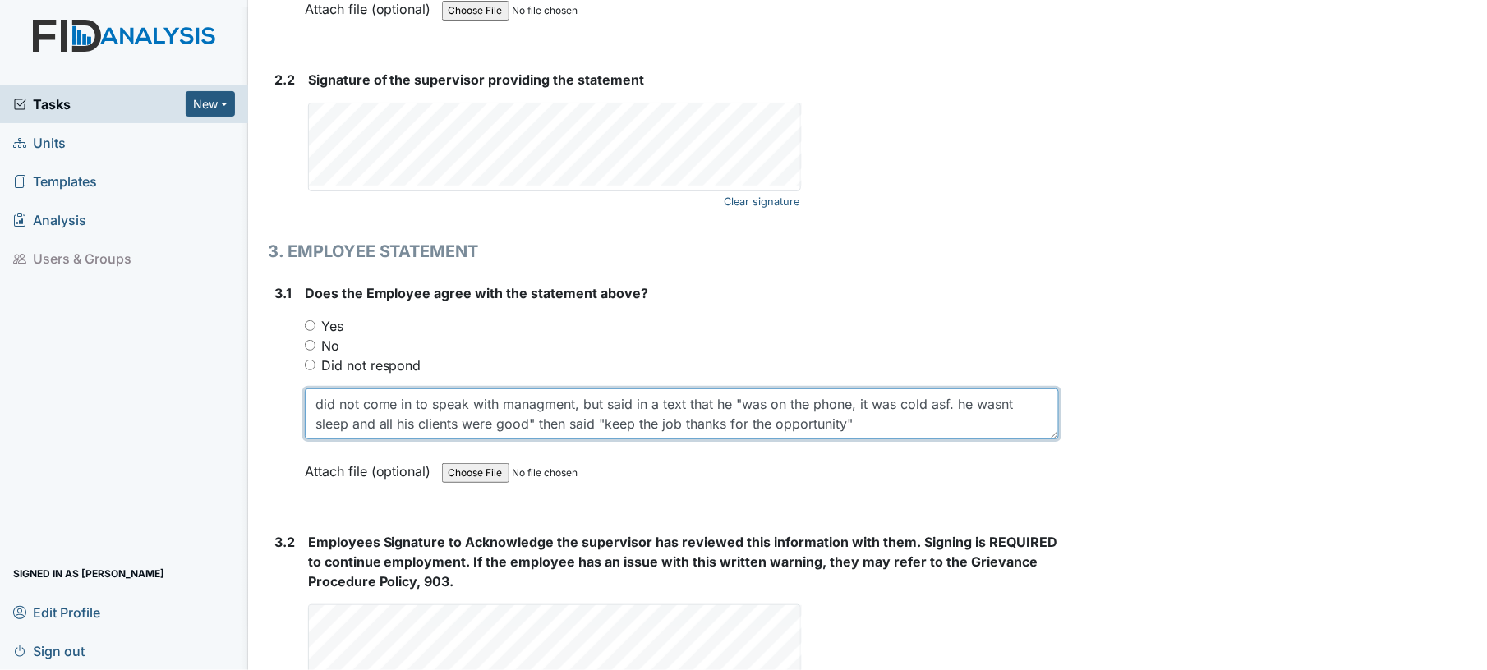
click at [855, 418] on textarea "did not come in to speak with managment, but said in a text that he "was on the…" at bounding box center [682, 414] width 755 height 51
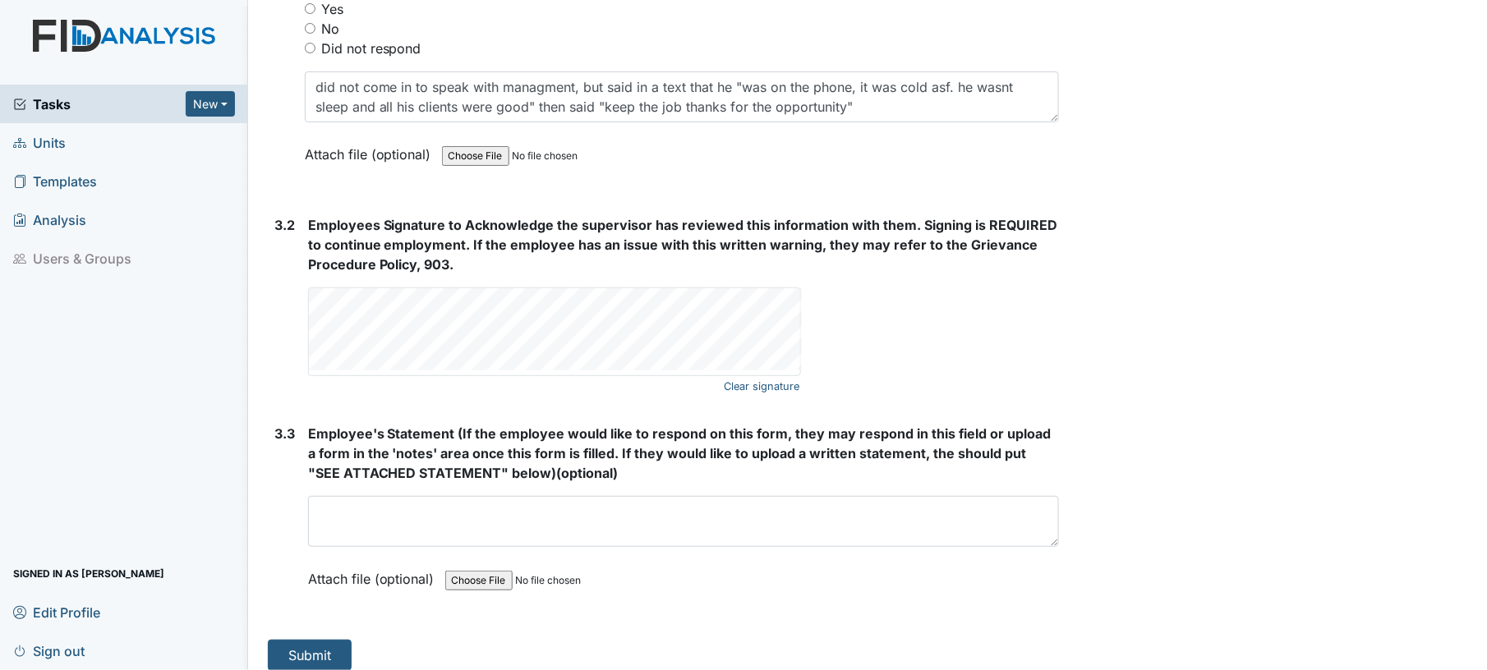
scroll to position [2795, 0]
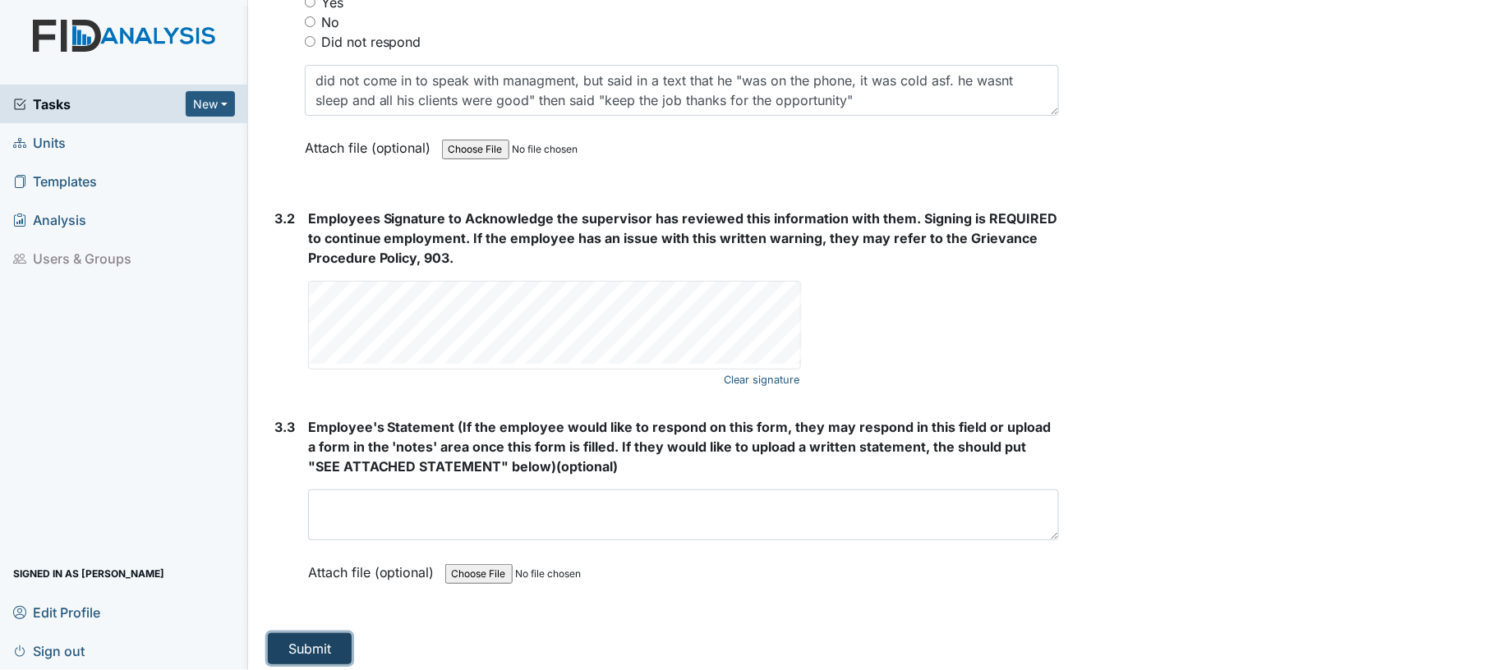
click at [330, 638] on button "Submit" at bounding box center [310, 648] width 84 height 31
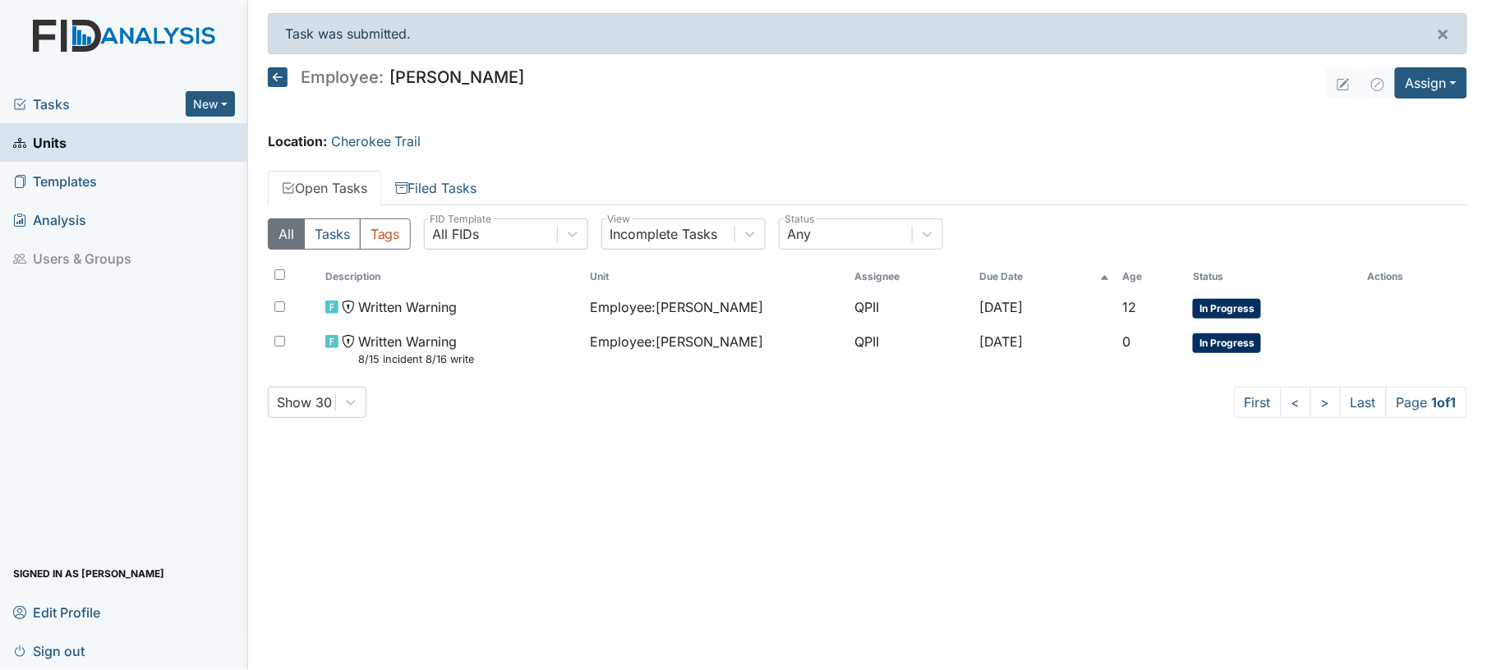
click at [944, 118] on main "Task was submitted. × Employee: [PERSON_NAME] Assign Assign Form Assign Inspect…" at bounding box center [867, 335] width 1239 height 670
